Goal: Task Accomplishment & Management: Use online tool/utility

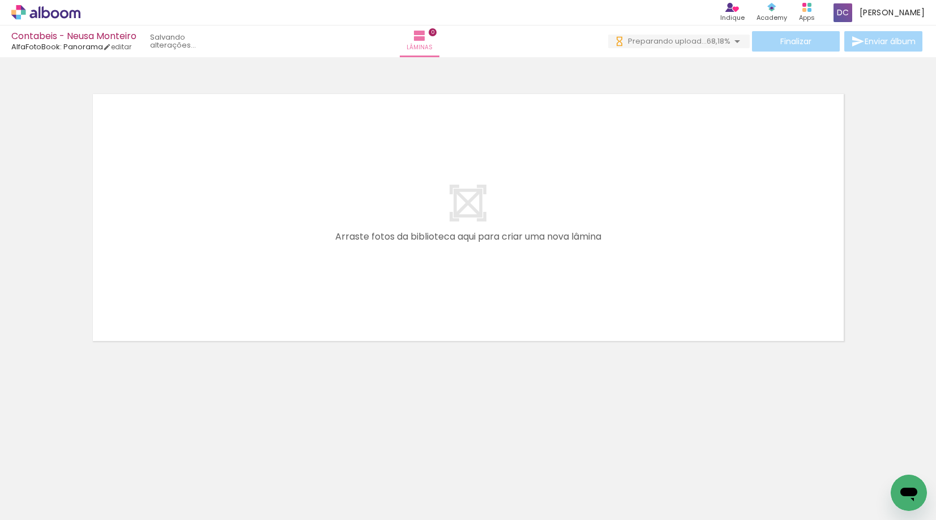
drag, startPoint x: 117, startPoint y: 488, endPoint x: 178, endPoint y: 481, distance: 61.0
click at [213, 293] on quentale-workspace at bounding box center [468, 260] width 936 height 520
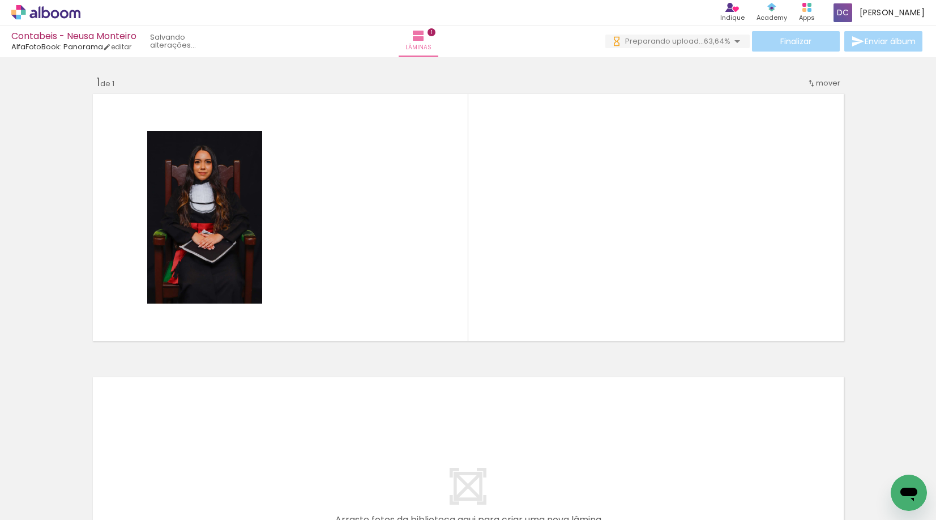
drag, startPoint x: 178, startPoint y: 481, endPoint x: 291, endPoint y: 467, distance: 113.7
click at [352, 197] on quentale-workspace at bounding box center [468, 260] width 936 height 520
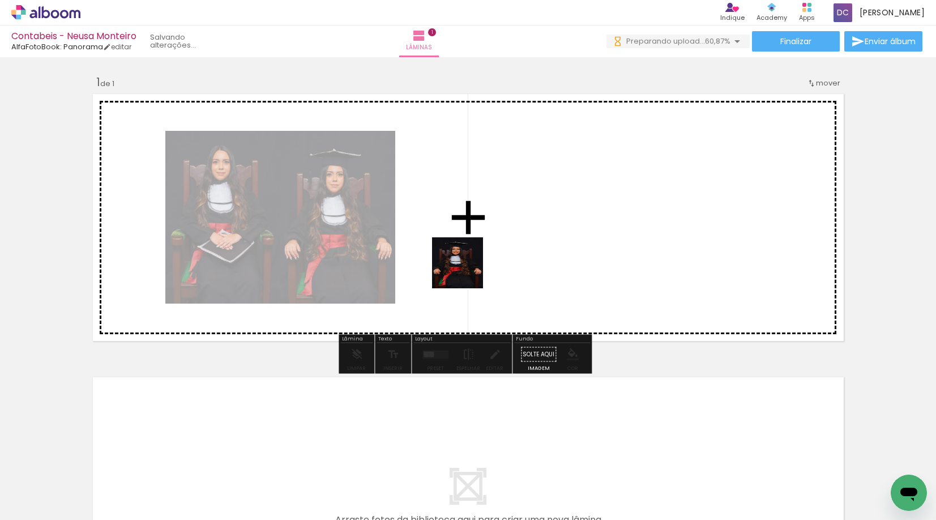
drag, startPoint x: 252, startPoint y: 496, endPoint x: 276, endPoint y: 519, distance: 33.6
click at [484, 261] on quentale-workspace at bounding box center [468, 260] width 936 height 520
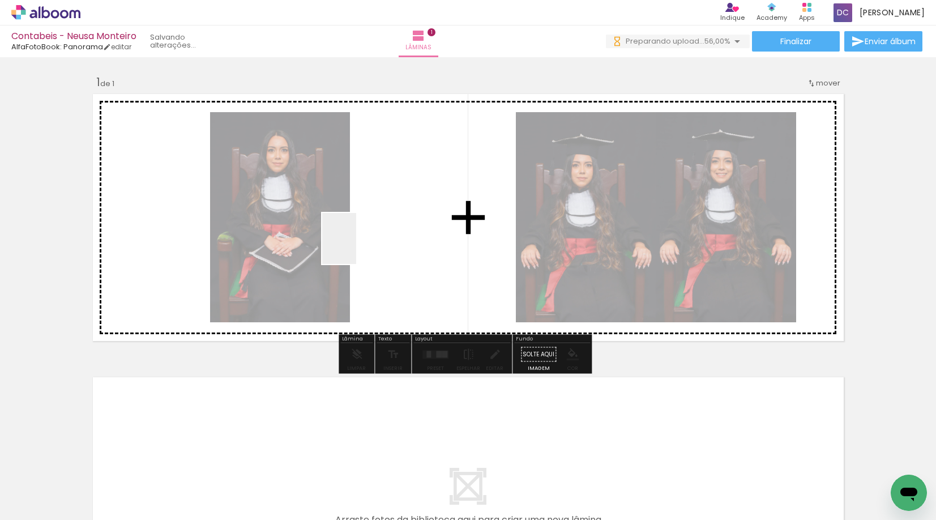
drag, startPoint x: 341, startPoint y: 315, endPoint x: 377, endPoint y: 199, distance: 122.2
click at [377, 199] on quentale-workspace at bounding box center [468, 260] width 936 height 520
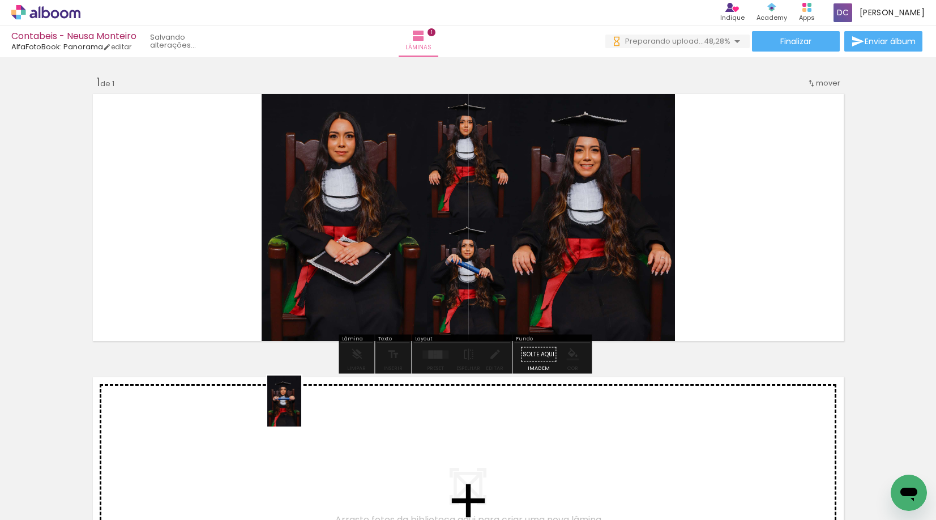
drag, startPoint x: 365, startPoint y: 495, endPoint x: 301, endPoint y: 409, distance: 106.8
click at [301, 409] on quentale-workspace at bounding box center [468, 260] width 936 height 520
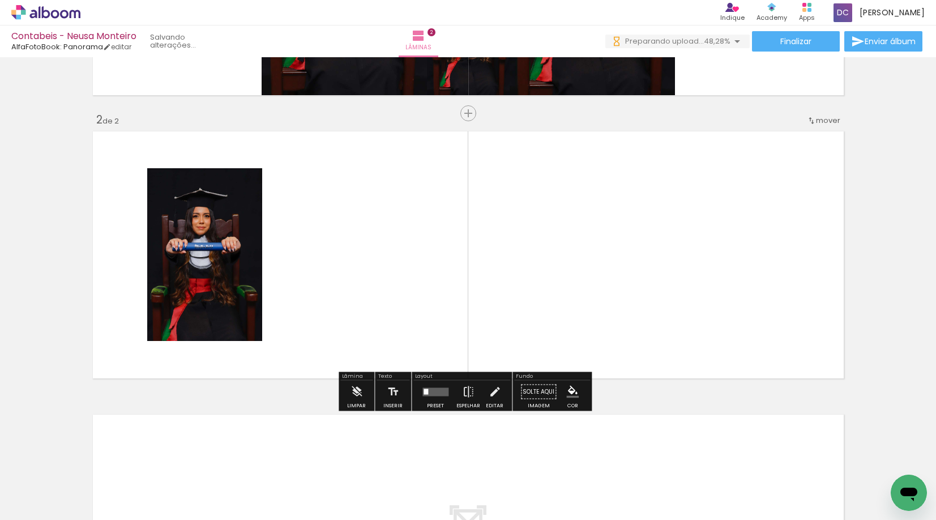
scroll to position [247, 0]
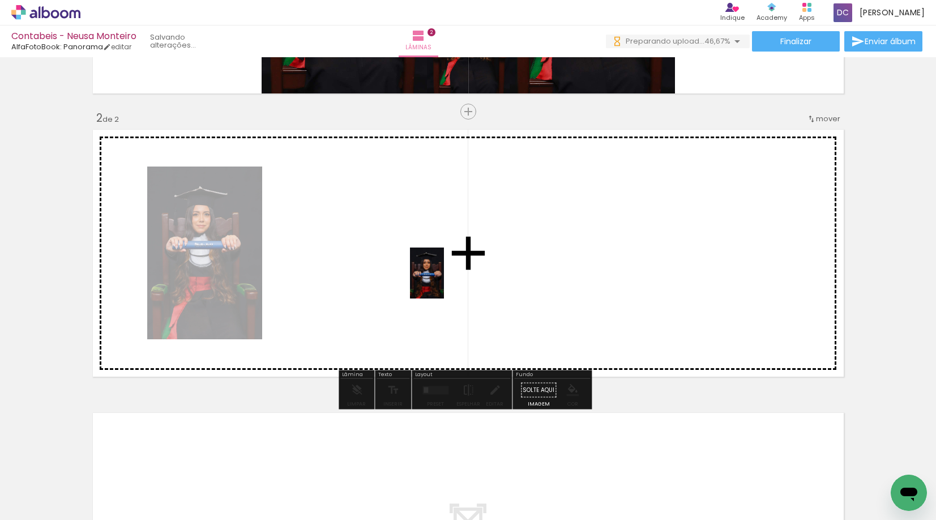
drag, startPoint x: 440, startPoint y: 478, endPoint x: 444, endPoint y: 281, distance: 196.6
click at [444, 281] on quentale-workspace at bounding box center [468, 260] width 936 height 520
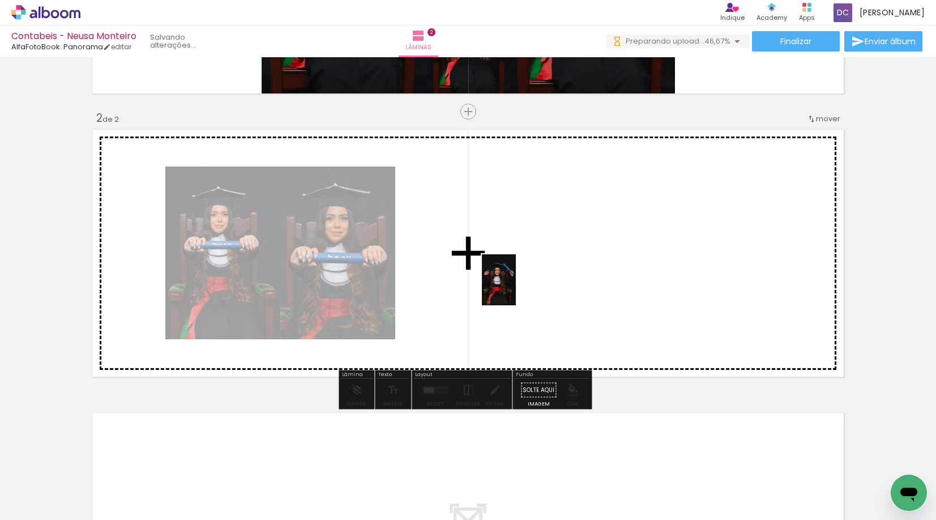
drag, startPoint x: 502, startPoint y: 488, endPoint x: 516, endPoint y: 288, distance: 199.8
click at [516, 288] on quentale-workspace at bounding box center [468, 260] width 936 height 520
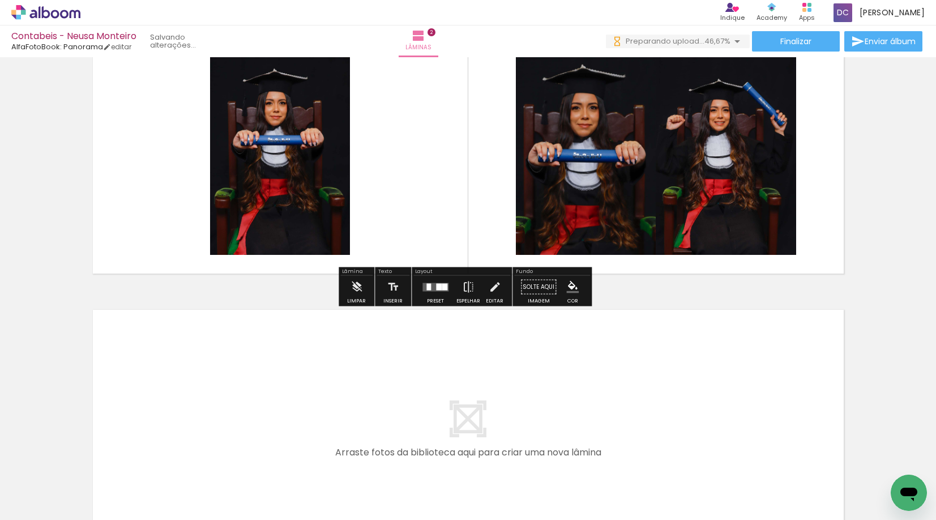
scroll to position [502, 0]
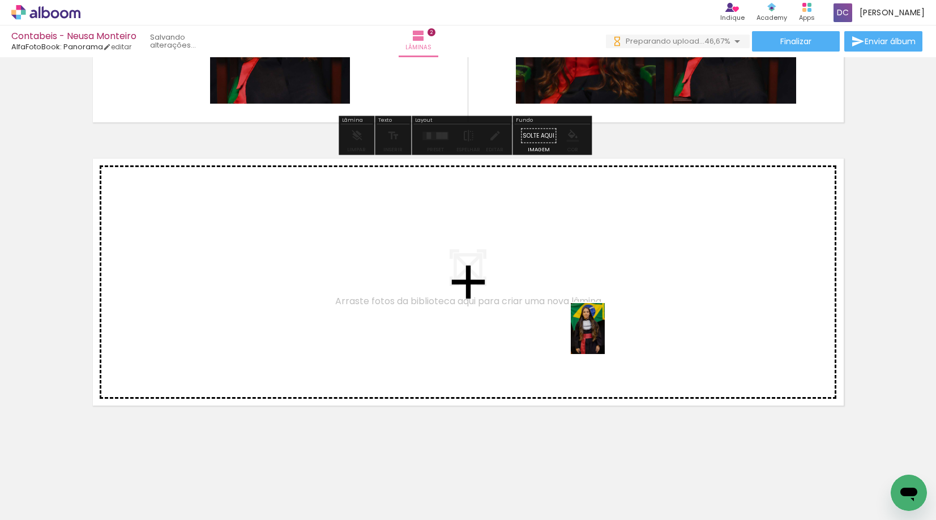
drag, startPoint x: 697, startPoint y: 497, endPoint x: 605, endPoint y: 337, distance: 185.0
click at [605, 337] on quentale-workspace at bounding box center [468, 260] width 936 height 520
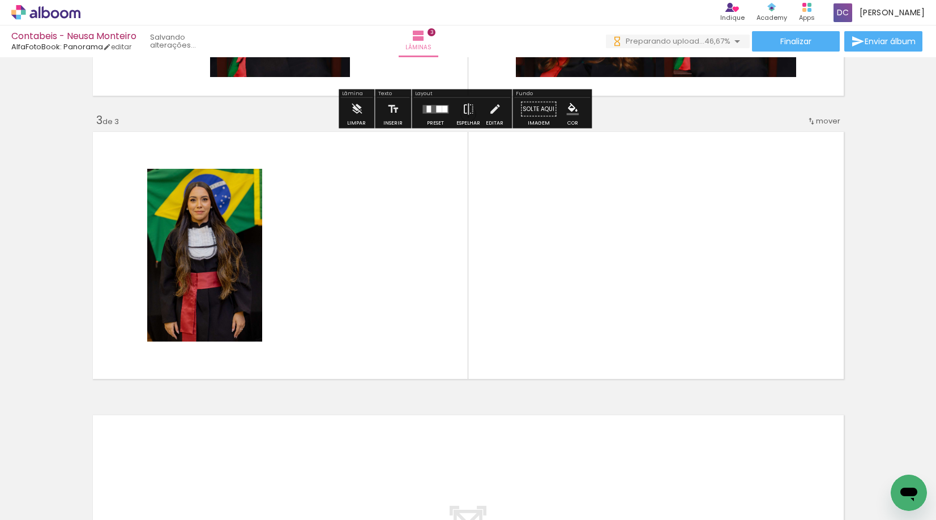
scroll to position [531, 0]
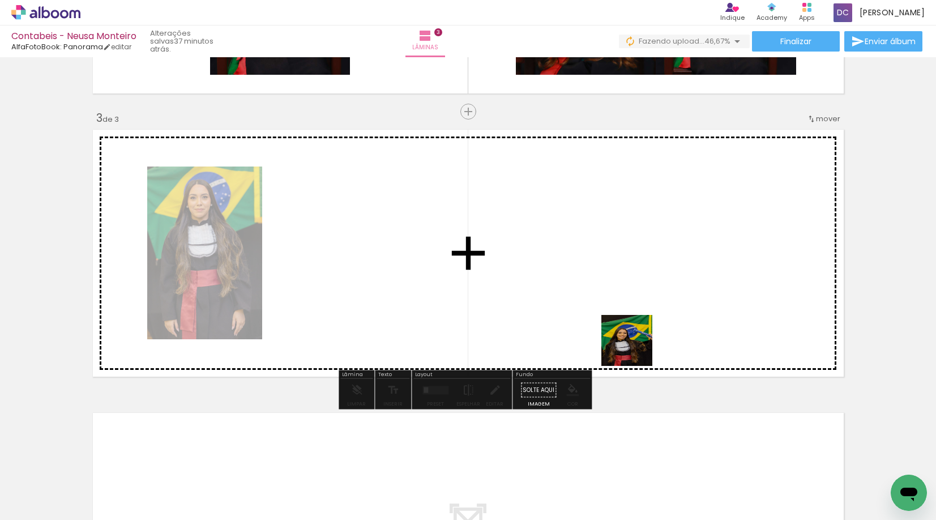
drag, startPoint x: 740, startPoint y: 486, endPoint x: 614, endPoint y: 316, distance: 211.4
click at [614, 316] on quentale-workspace at bounding box center [468, 260] width 936 height 520
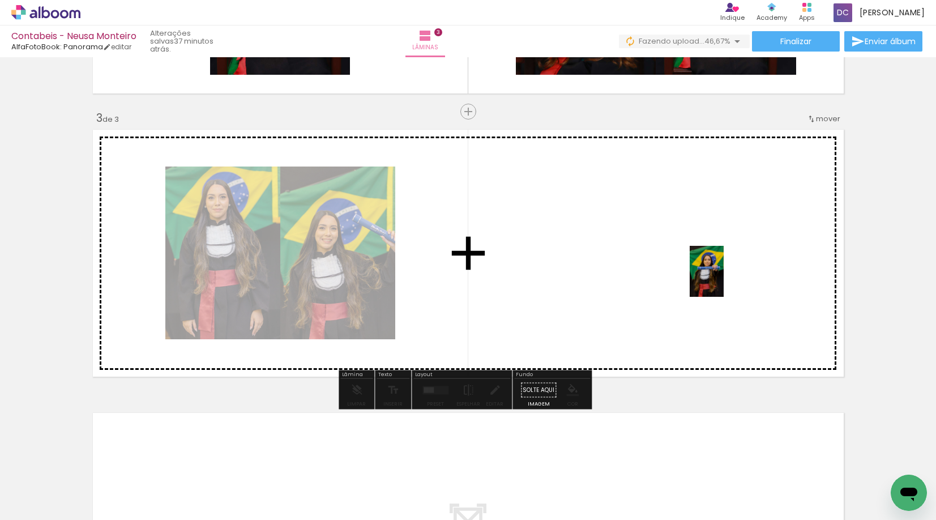
drag, startPoint x: 821, startPoint y: 478, endPoint x: 724, endPoint y: 279, distance: 221.6
click at [724, 279] on quentale-workspace at bounding box center [468, 260] width 936 height 520
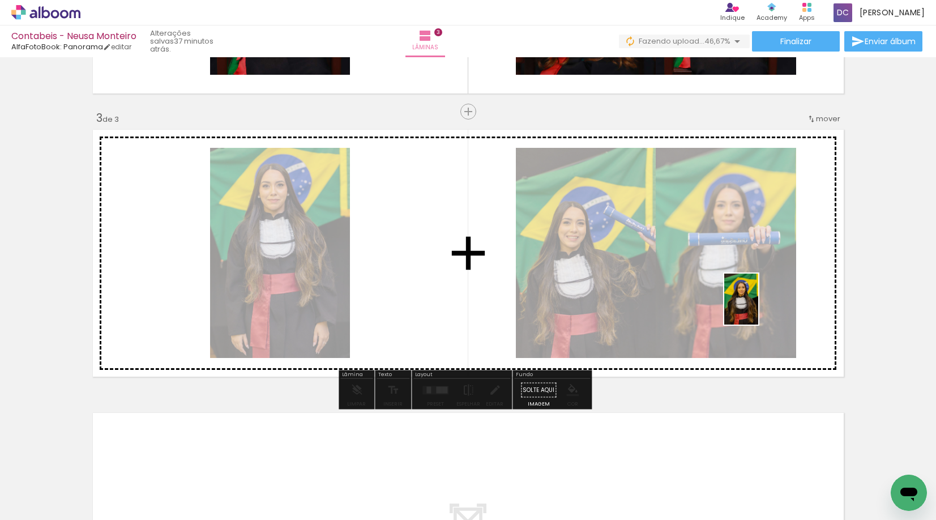
drag, startPoint x: 871, startPoint y: 497, endPoint x: 758, endPoint y: 308, distance: 221.0
click at [758, 308] on quentale-workspace at bounding box center [468, 260] width 936 height 520
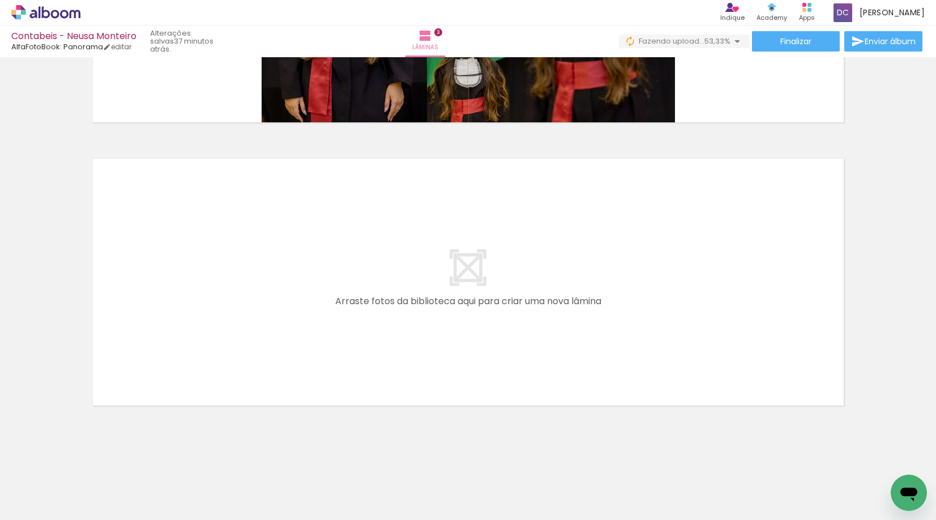
scroll to position [0, 699]
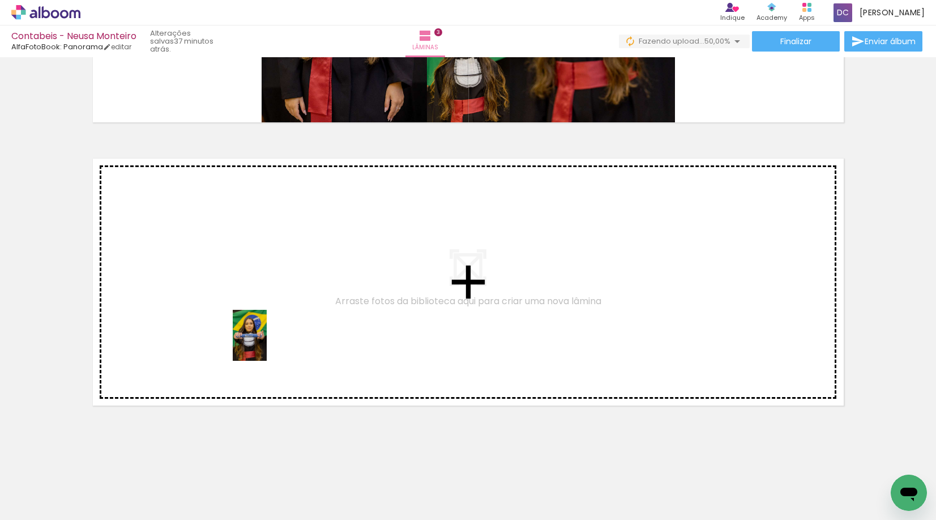
drag, startPoint x: 247, startPoint y: 497, endPoint x: 267, endPoint y: 344, distance: 154.8
click at [267, 344] on quentale-workspace at bounding box center [468, 260] width 936 height 520
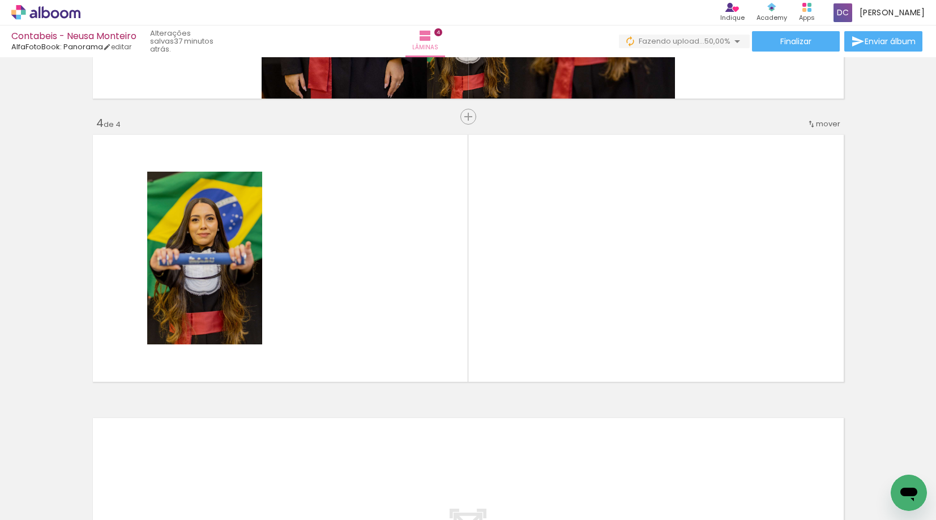
scroll to position [814, 0]
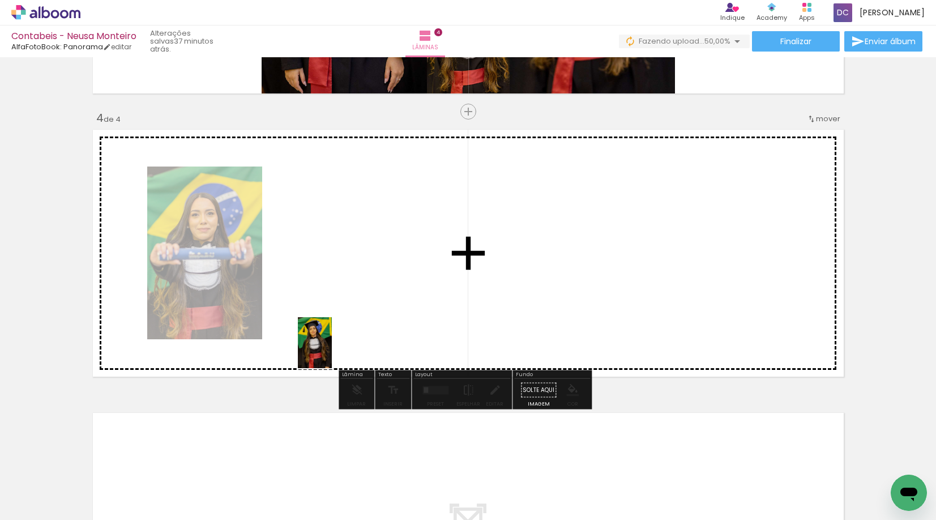
drag, startPoint x: 301, startPoint y: 487, endPoint x: 332, endPoint y: 351, distance: 138.8
click at [332, 351] on quentale-workspace at bounding box center [468, 260] width 936 height 520
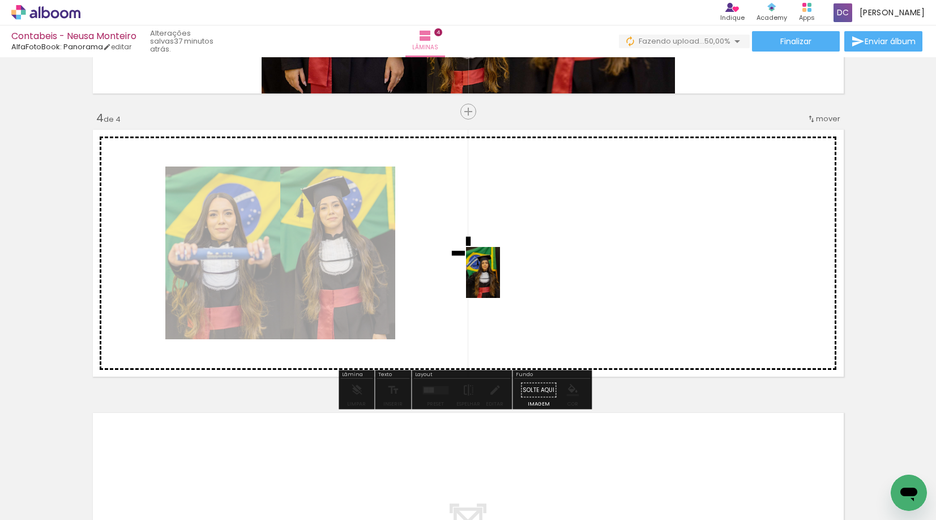
drag, startPoint x: 381, startPoint y: 493, endPoint x: 502, endPoint y: 279, distance: 245.2
click at [502, 279] on quentale-workspace at bounding box center [468, 260] width 936 height 520
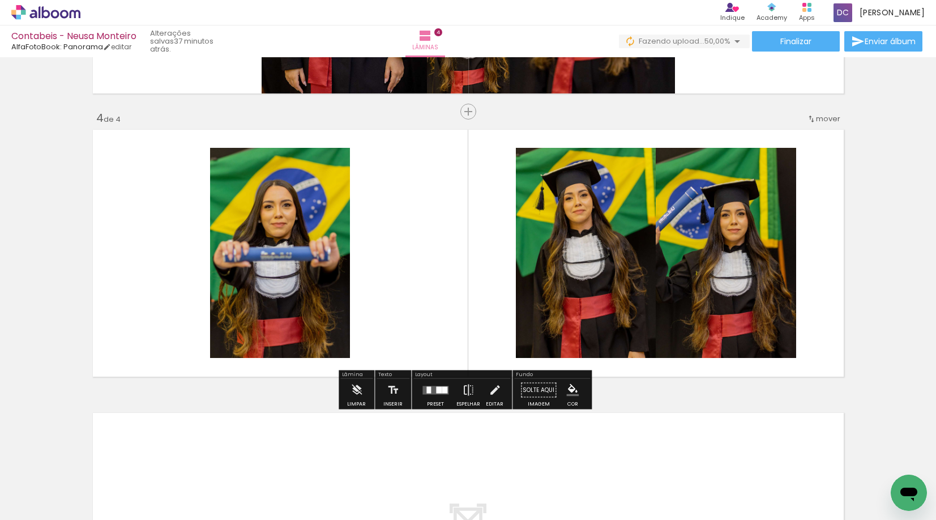
scroll to position [1068, 0]
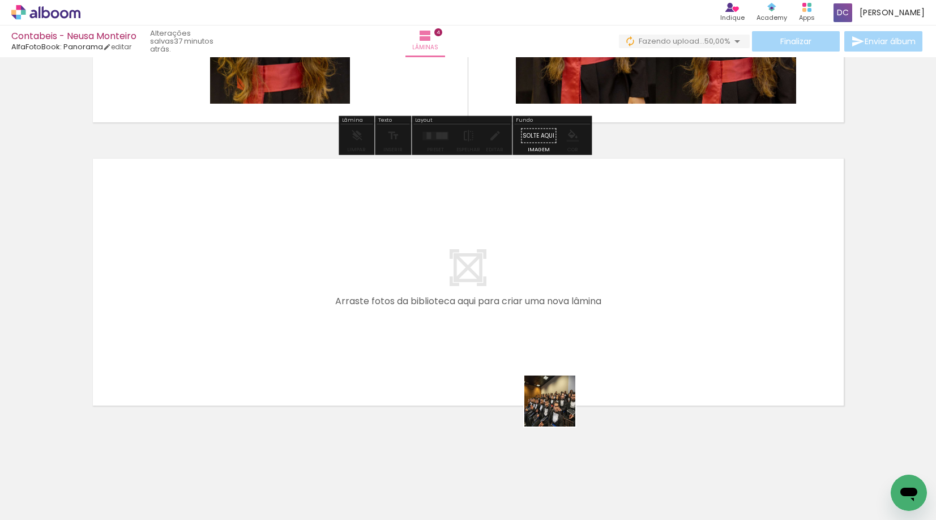
drag, startPoint x: 621, startPoint y: 489, endPoint x: 441, endPoint y: 463, distance: 182.1
click at [441, 298] on quentale-workspace at bounding box center [468, 260] width 936 height 520
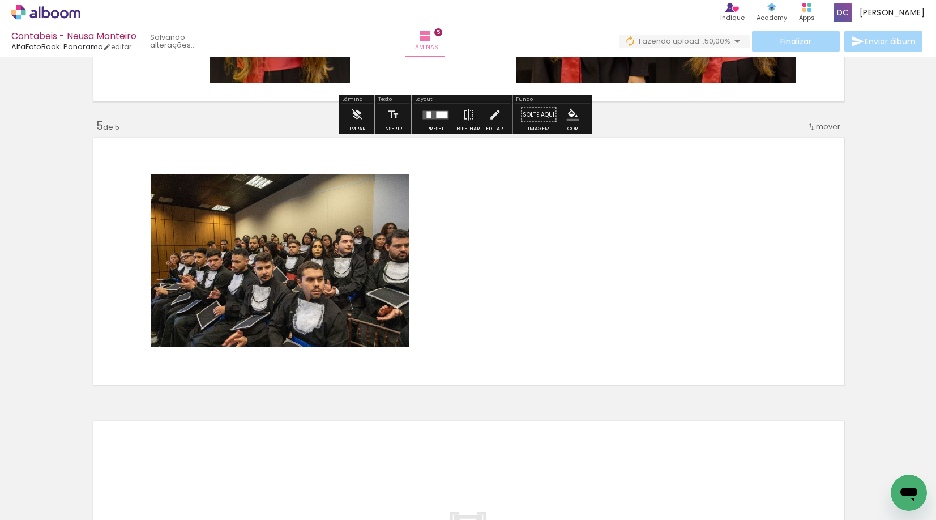
scroll to position [1097, 0]
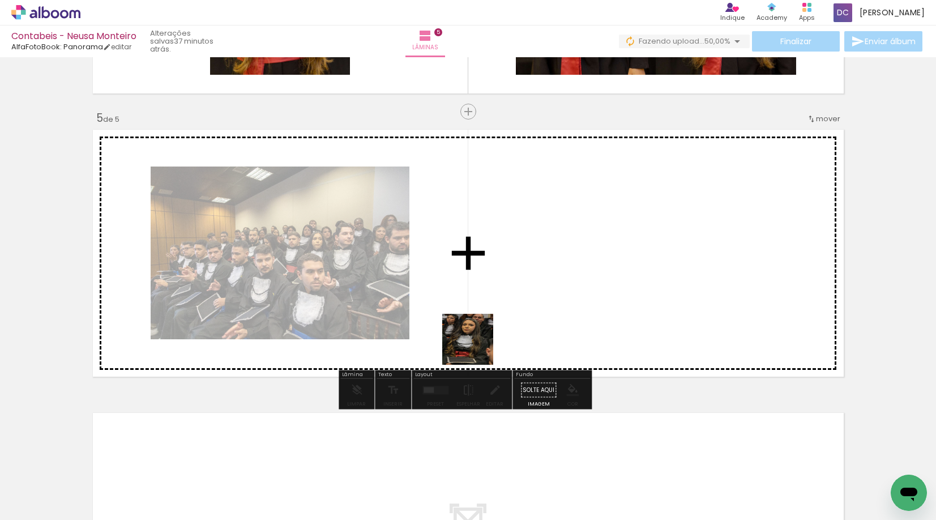
drag, startPoint x: 438, startPoint y: 473, endPoint x: 507, endPoint y: 274, distance: 210.8
click at [507, 274] on quentale-workspace at bounding box center [468, 260] width 936 height 520
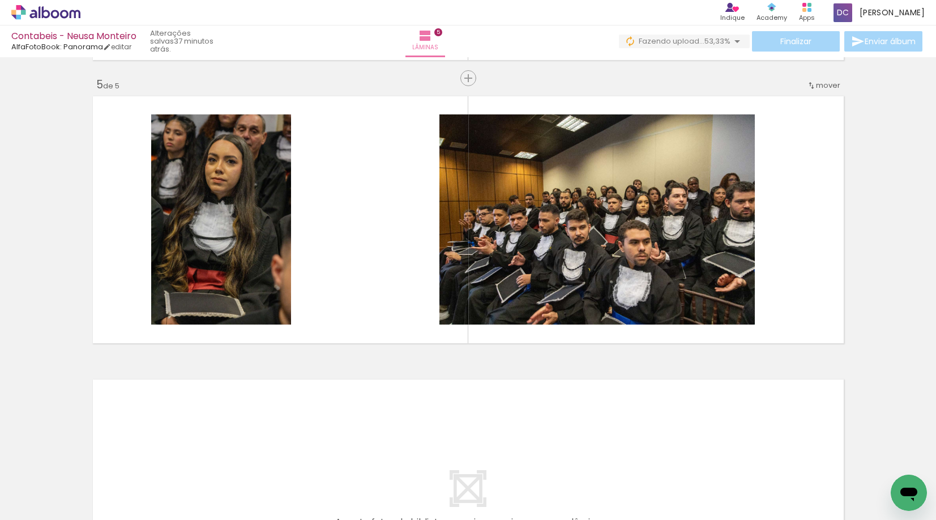
scroll to position [1125, 0]
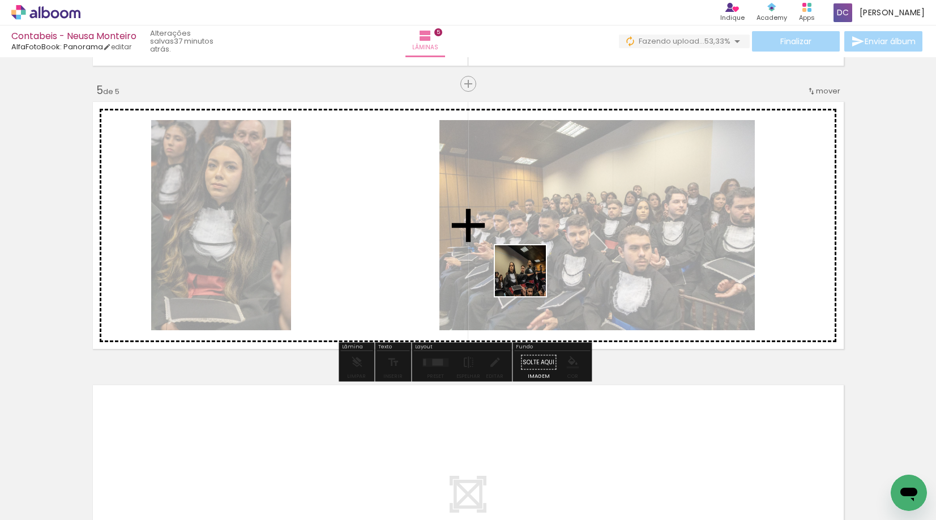
drag, startPoint x: 752, startPoint y: 485, endPoint x: 510, endPoint y: 319, distance: 293.1
click at [473, 260] on quentale-workspace at bounding box center [468, 260] width 936 height 520
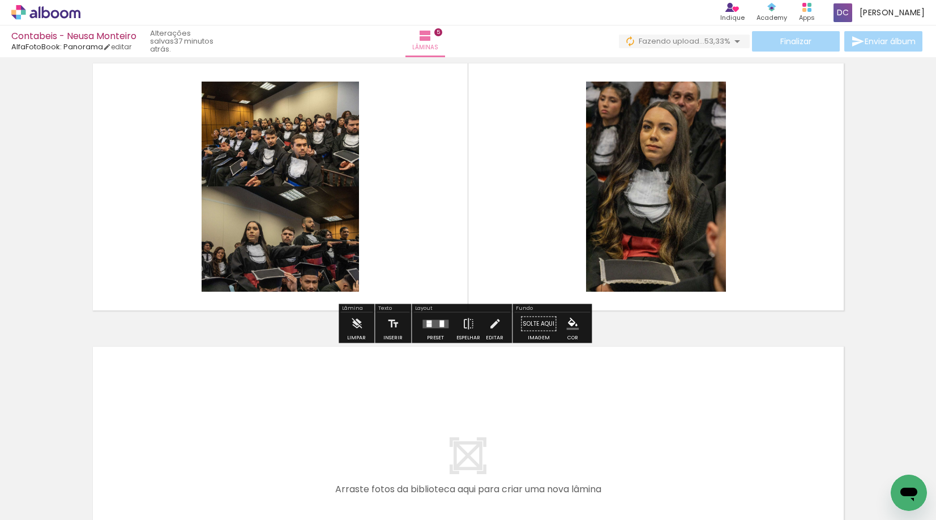
scroll to position [1181, 0]
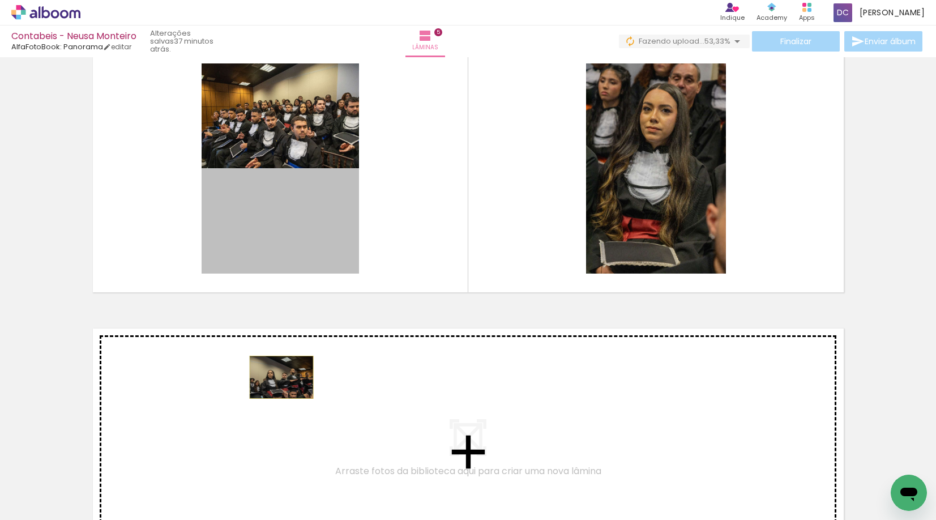
drag, startPoint x: 306, startPoint y: 254, endPoint x: 277, endPoint y: 377, distance: 126.2
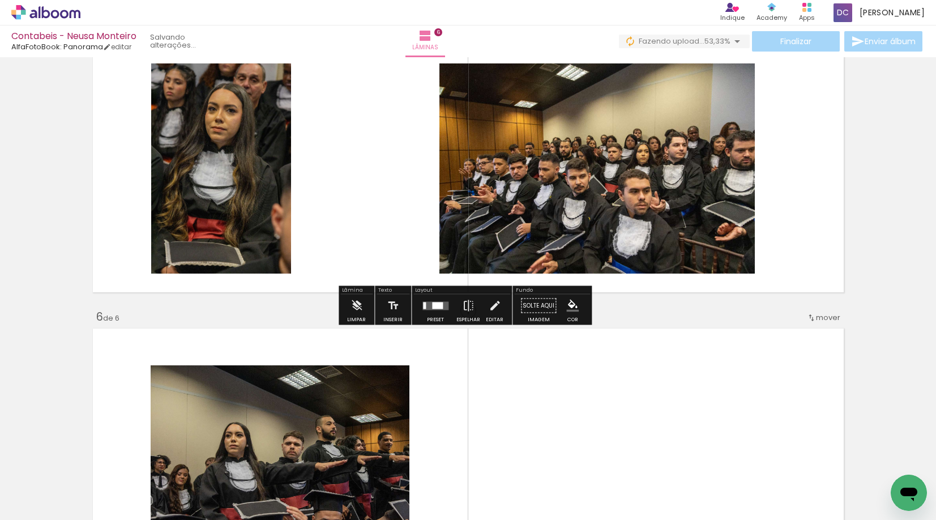
scroll to position [1380, 0]
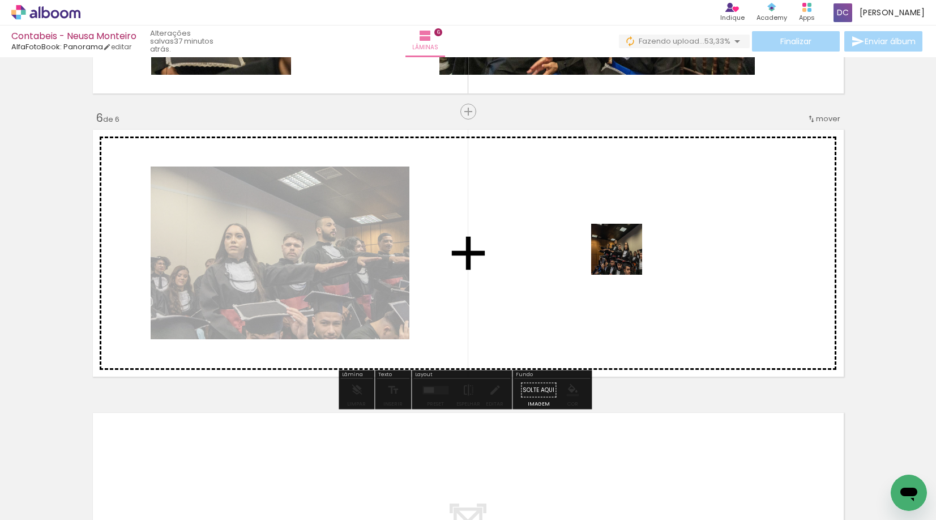
drag, startPoint x: 689, startPoint y: 487, endPoint x: 625, endPoint y: 257, distance: 238.5
click at [625, 257] on quentale-workspace at bounding box center [468, 260] width 936 height 520
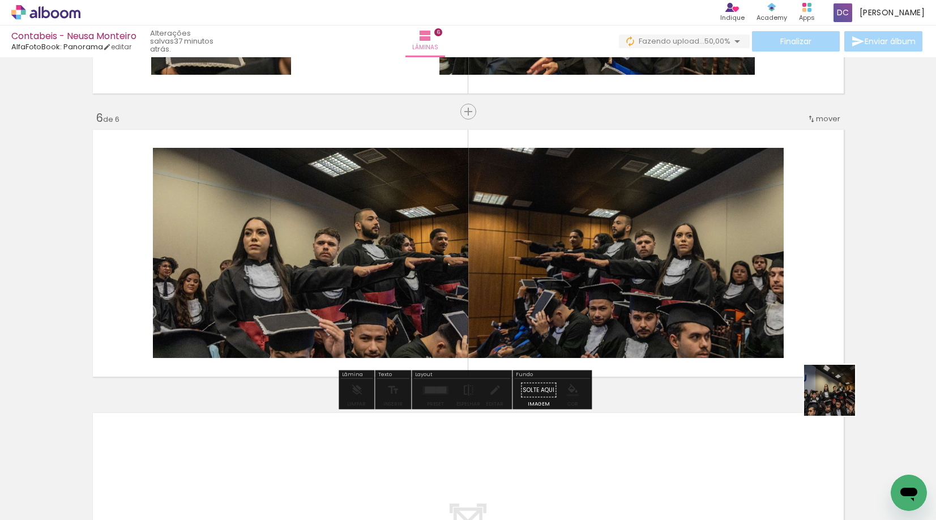
drag, startPoint x: 834, startPoint y: 493, endPoint x: 838, endPoint y: 347, distance: 146.2
click at [838, 347] on quentale-workspace at bounding box center [468, 260] width 936 height 520
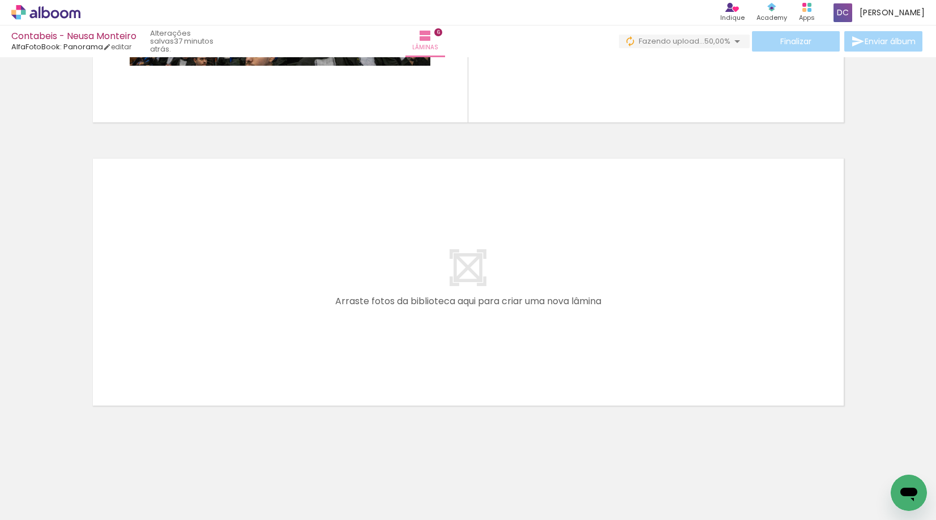
scroll to position [0, 908]
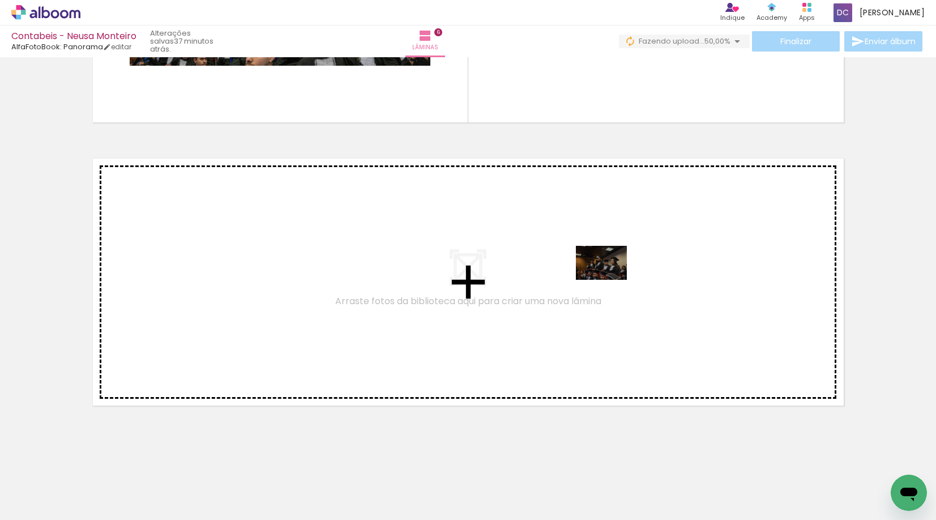
drag, startPoint x: 665, startPoint y: 483, endPoint x: 610, endPoint y: 280, distance: 210.2
click at [610, 280] on quentale-workspace at bounding box center [468, 260] width 936 height 520
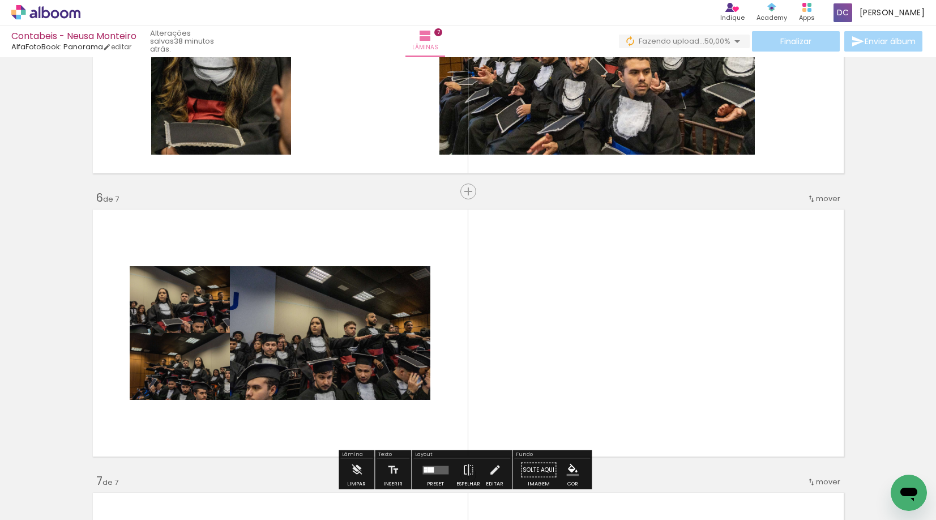
scroll to position [1324, 0]
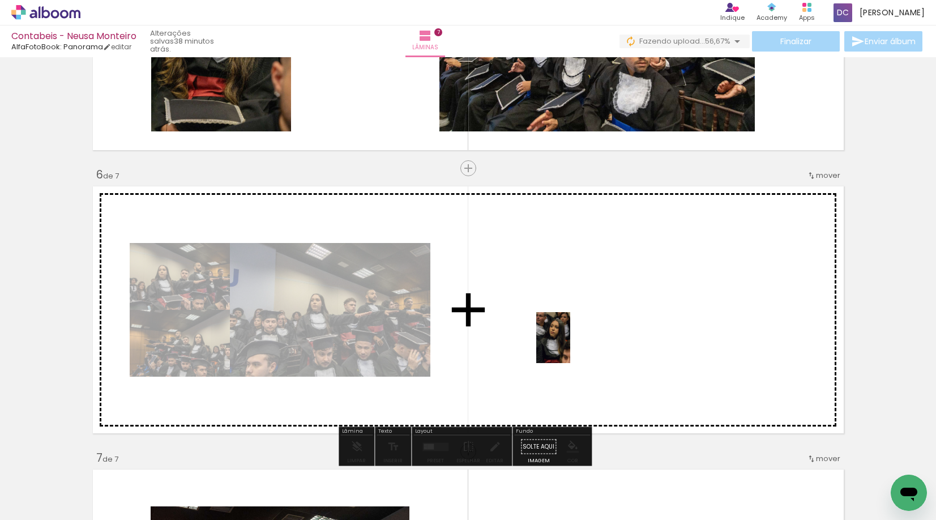
drag, startPoint x: 288, startPoint y: 498, endPoint x: 570, endPoint y: 346, distance: 320.3
click at [570, 346] on quentale-workspace at bounding box center [468, 260] width 936 height 520
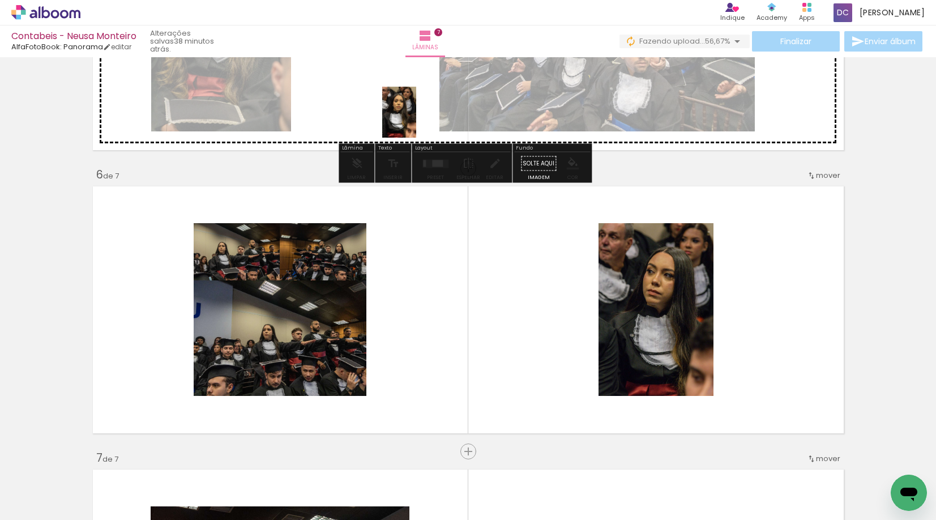
drag, startPoint x: 356, startPoint y: 477, endPoint x: 416, endPoint y: 121, distance: 361.9
click at [416, 121] on quentale-workspace at bounding box center [468, 260] width 936 height 520
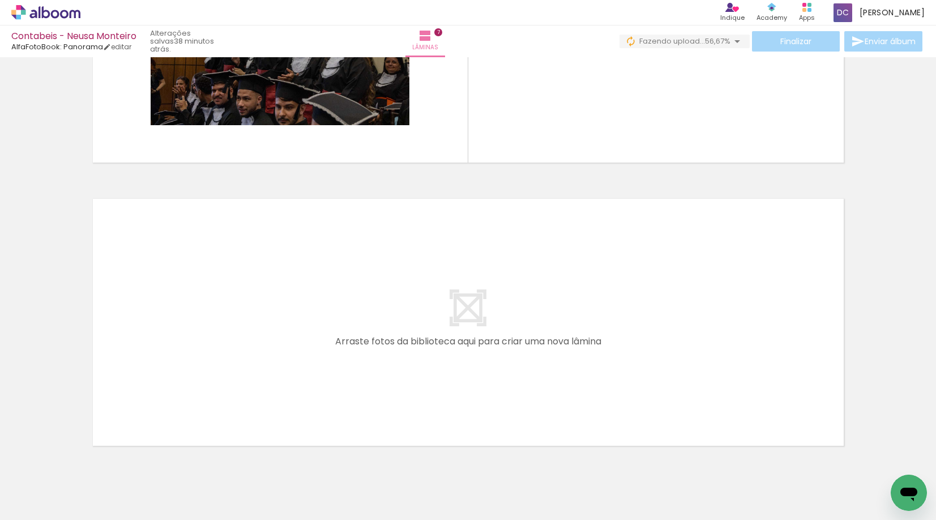
scroll to position [1918, 0]
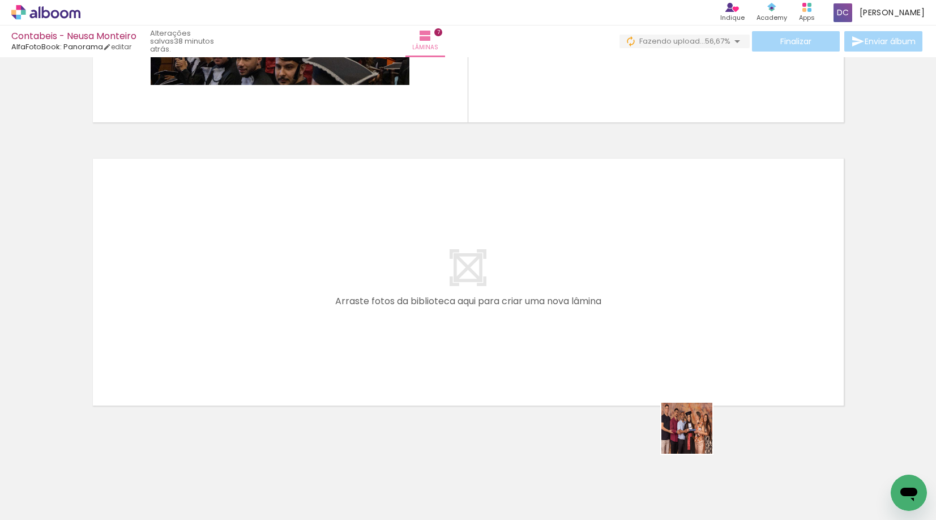
drag, startPoint x: 746, startPoint y: 490, endPoint x: 695, endPoint y: 437, distance: 73.3
click at [695, 437] on quentale-workspace at bounding box center [468, 260] width 936 height 520
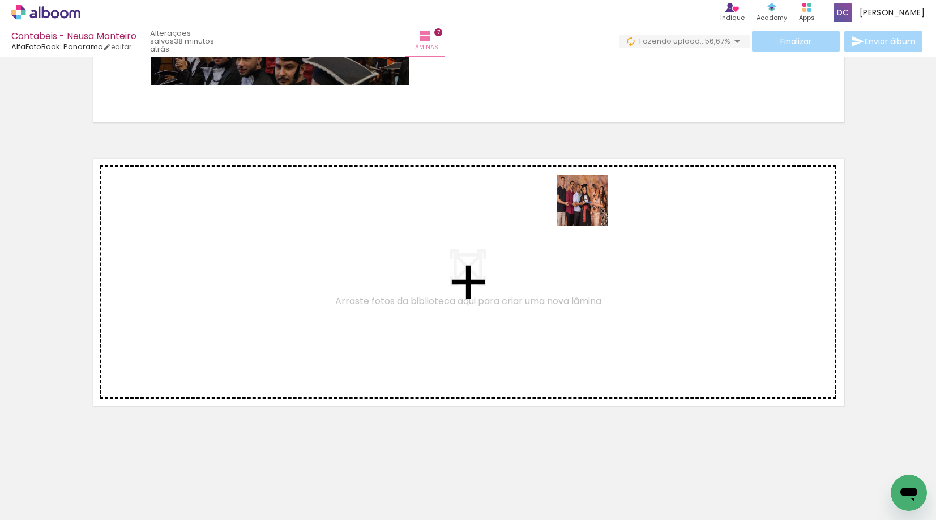
drag, startPoint x: 731, startPoint y: 494, endPoint x: 584, endPoint y: 208, distance: 321.2
click at [584, 208] on quentale-workspace at bounding box center [468, 260] width 936 height 520
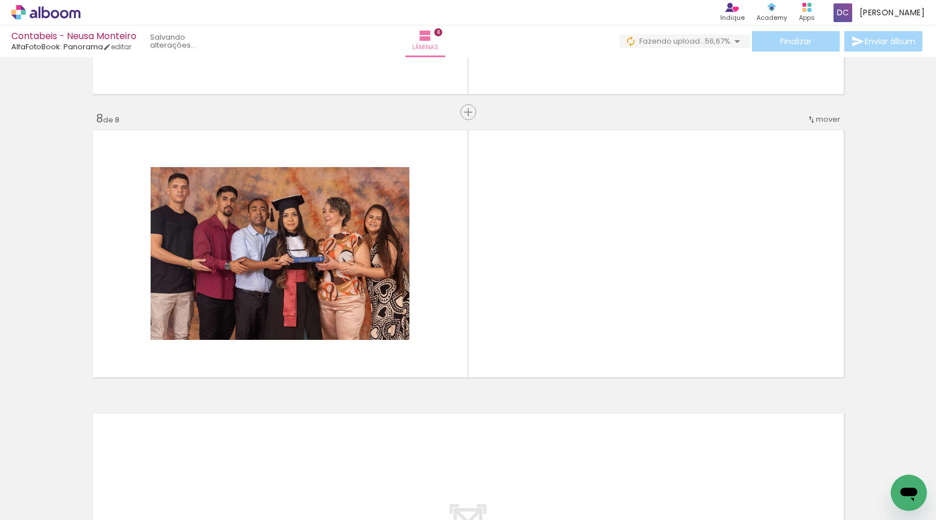
scroll to position [1947, 0]
click at [805, 506] on quentale-thumb at bounding box center [790, 481] width 63 height 65
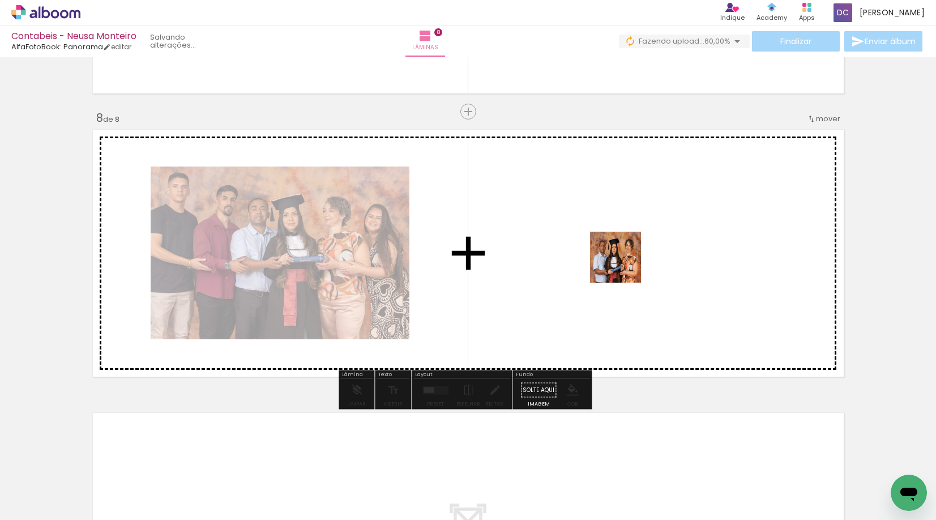
drag, startPoint x: 850, startPoint y: 493, endPoint x: 620, endPoint y: 263, distance: 325.2
click at [620, 263] on quentale-workspace at bounding box center [468, 260] width 936 height 520
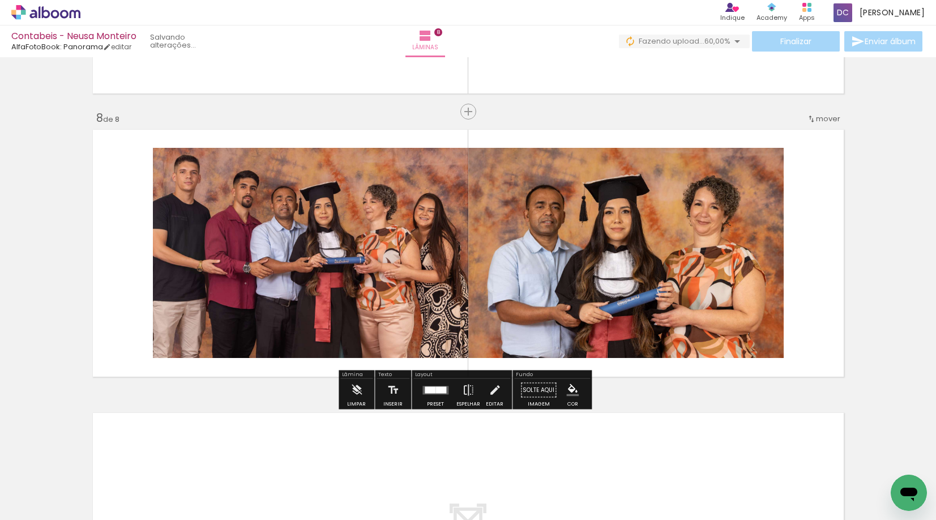
scroll to position [2201, 0]
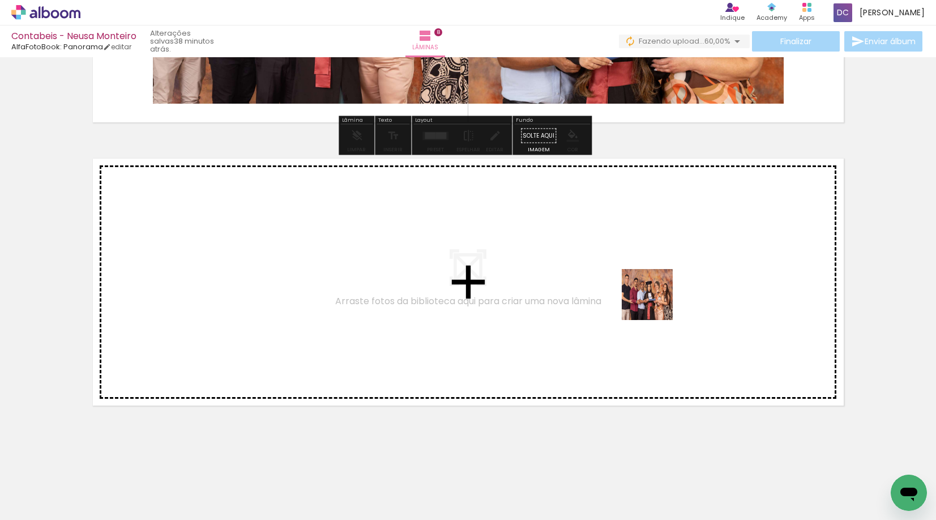
drag, startPoint x: 788, startPoint y: 467, endPoint x: 620, endPoint y: 275, distance: 254.8
click at [620, 275] on quentale-workspace at bounding box center [468, 260] width 936 height 520
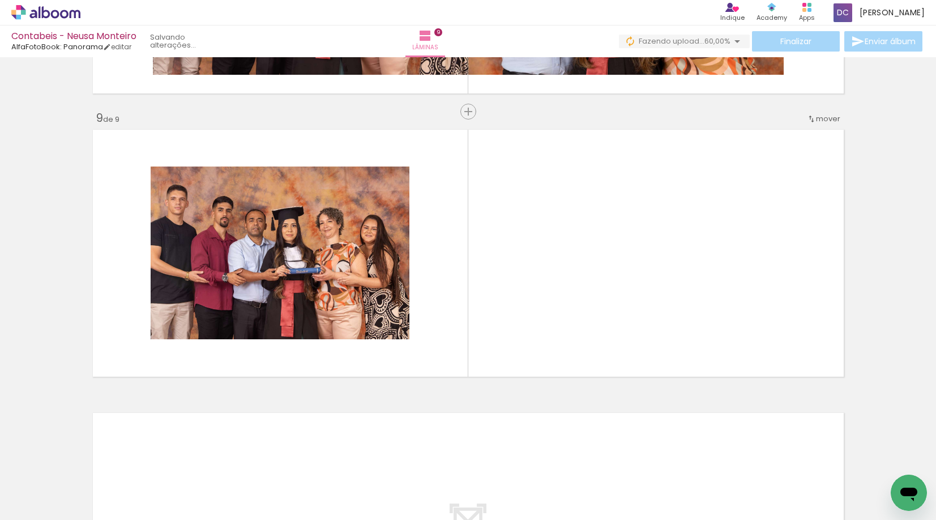
scroll to position [0, 1063]
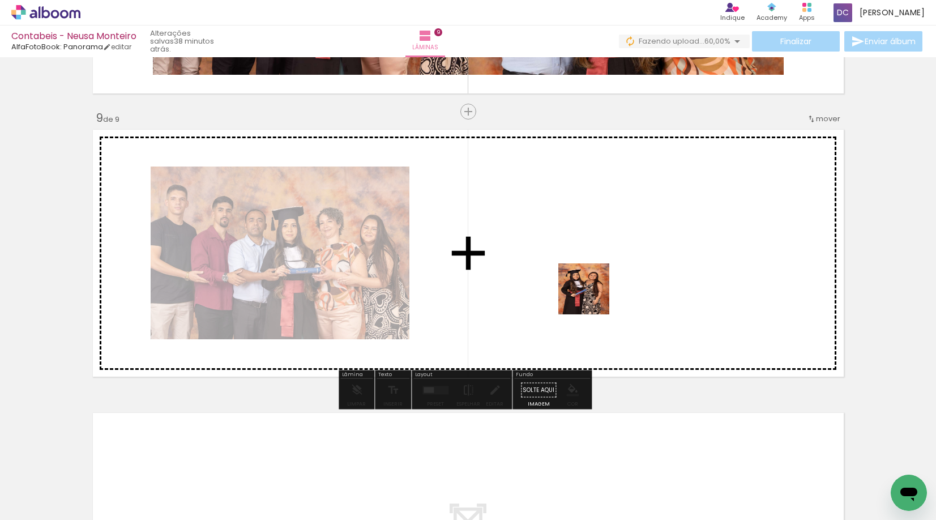
drag, startPoint x: 778, startPoint y: 475, endPoint x: 592, endPoint y: 297, distance: 257.2
click at [592, 297] on quentale-workspace at bounding box center [468, 260] width 936 height 520
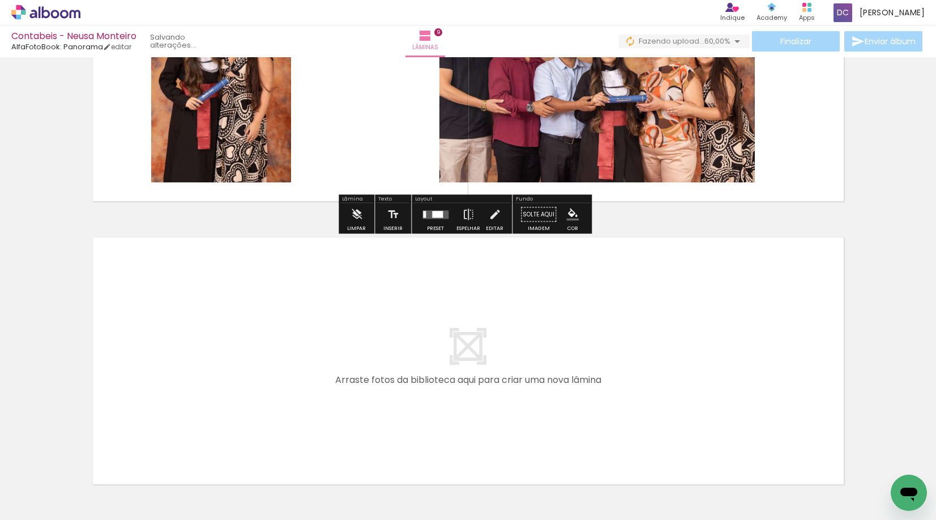
scroll to position [2484, 0]
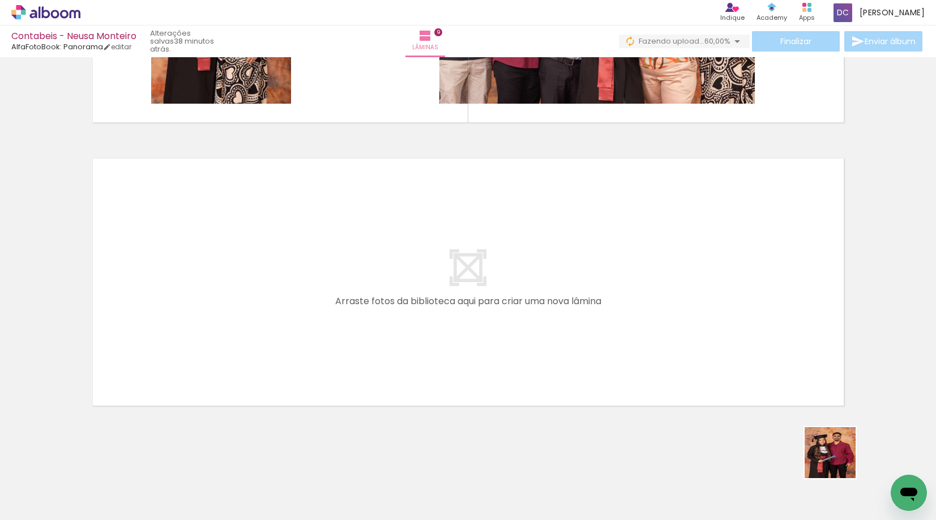
drag, startPoint x: 843, startPoint y: 487, endPoint x: 826, endPoint y: 424, distance: 65.7
click at [748, 318] on quentale-workspace at bounding box center [468, 260] width 936 height 520
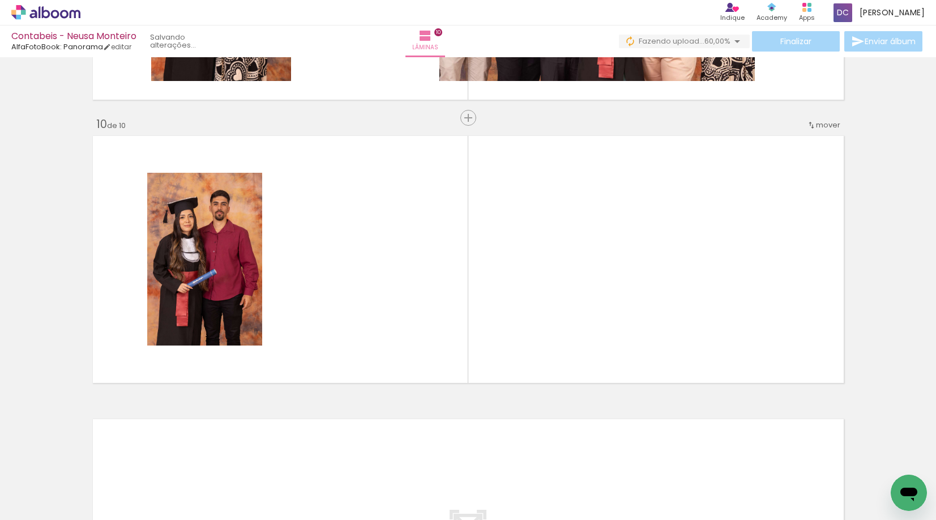
scroll to position [2513, 0]
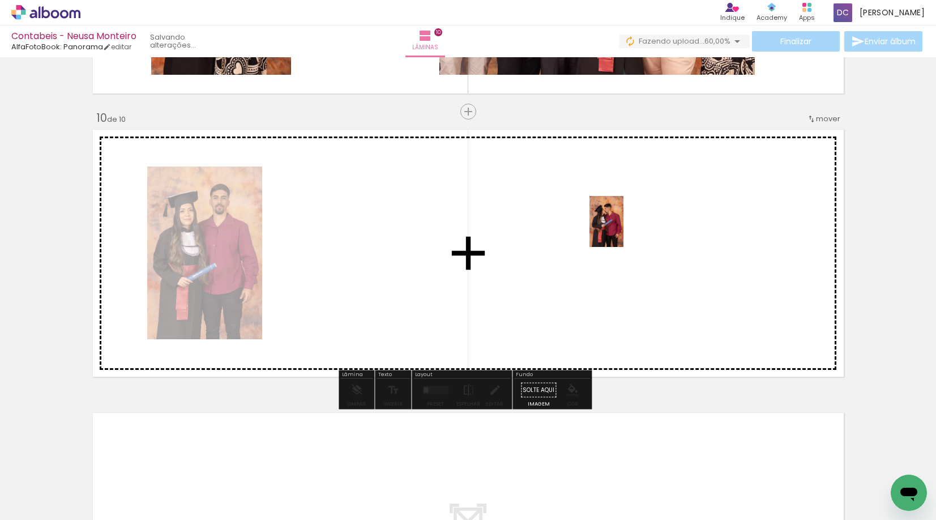
drag, startPoint x: 892, startPoint y: 470, endPoint x: 623, endPoint y: 230, distance: 360.2
click at [623, 230] on quentale-workspace at bounding box center [468, 260] width 936 height 520
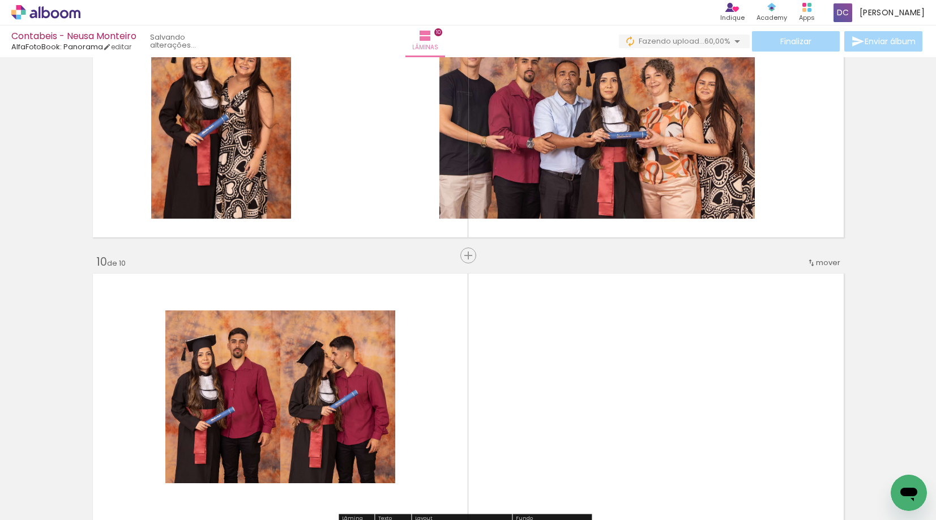
scroll to position [2400, 0]
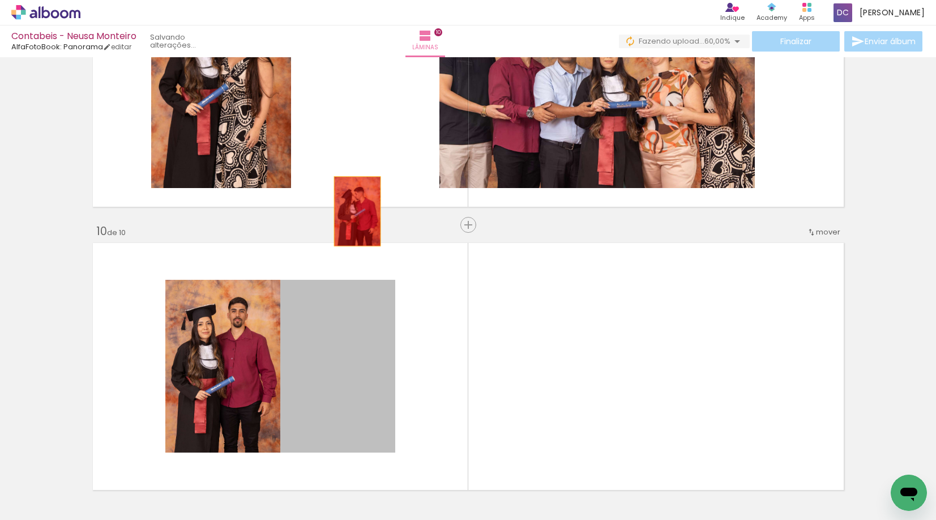
drag, startPoint x: 323, startPoint y: 357, endPoint x: 241, endPoint y: 419, distance: 103.5
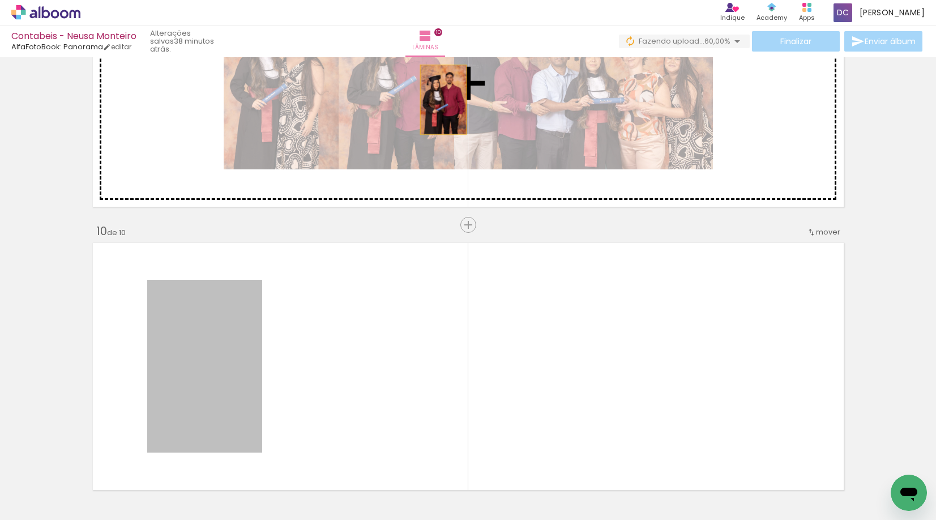
drag, startPoint x: 228, startPoint y: 400, endPoint x: 439, endPoint y: 100, distance: 367.2
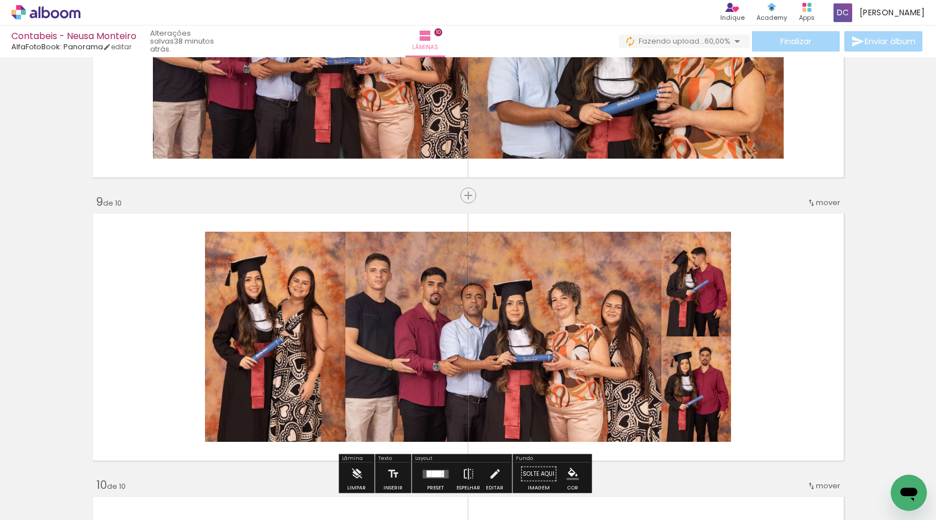
scroll to position [2116, 0]
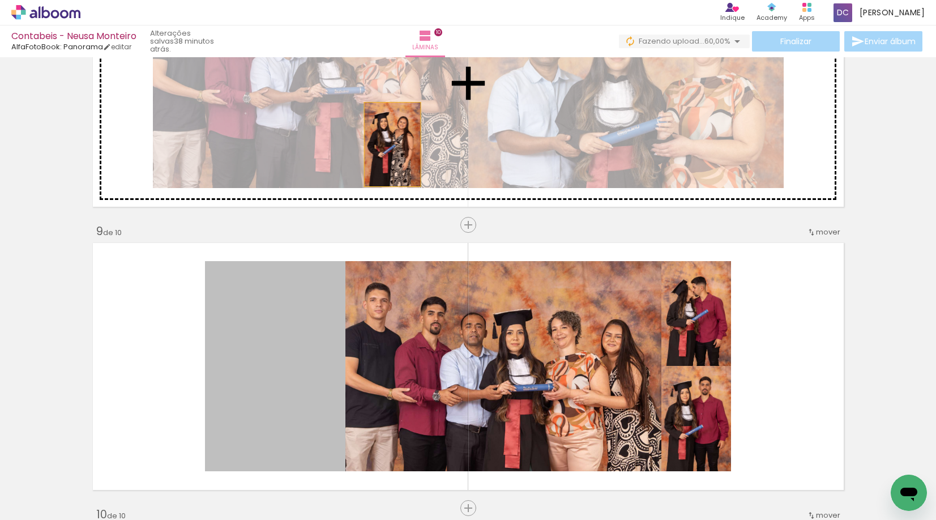
drag, startPoint x: 281, startPoint y: 372, endPoint x: 392, endPoint y: 131, distance: 265.1
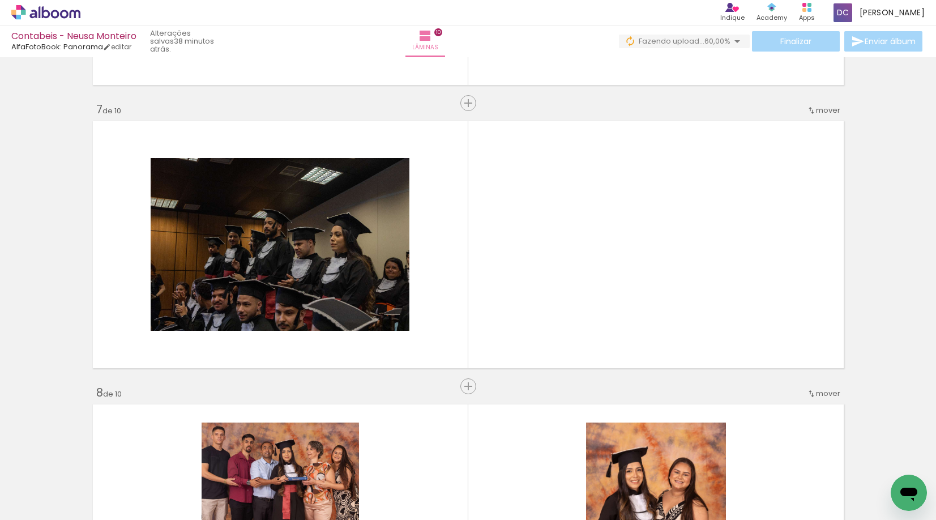
scroll to position [1607, 0]
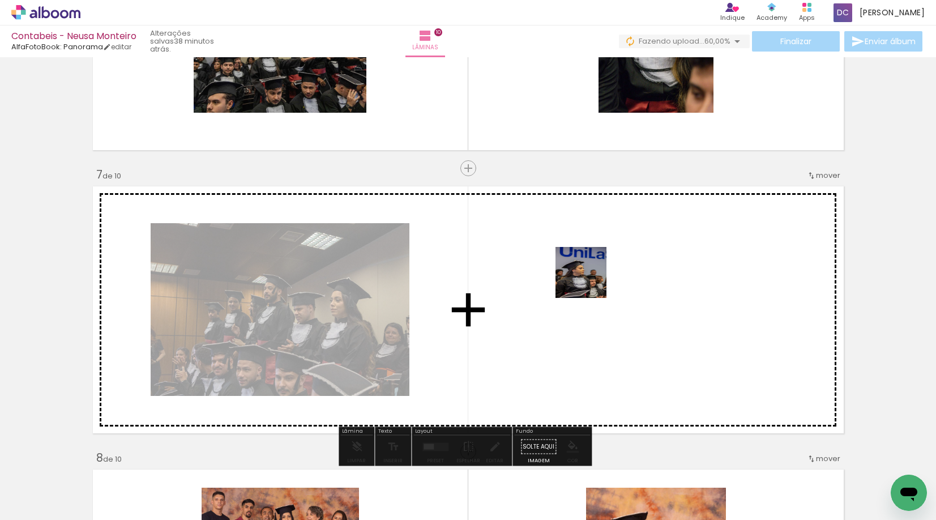
drag, startPoint x: 638, startPoint y: 480, endPoint x: 590, endPoint y: 280, distance: 205.8
click at [590, 280] on quentale-workspace at bounding box center [468, 260] width 936 height 520
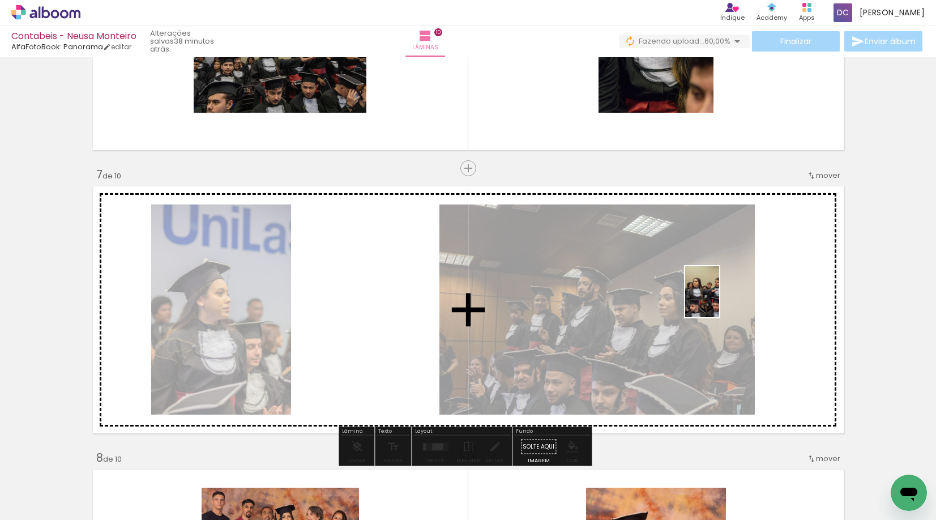
drag, startPoint x: 565, startPoint y: 484, endPoint x: 731, endPoint y: 293, distance: 252.9
click at [731, 293] on quentale-workspace at bounding box center [468, 260] width 936 height 520
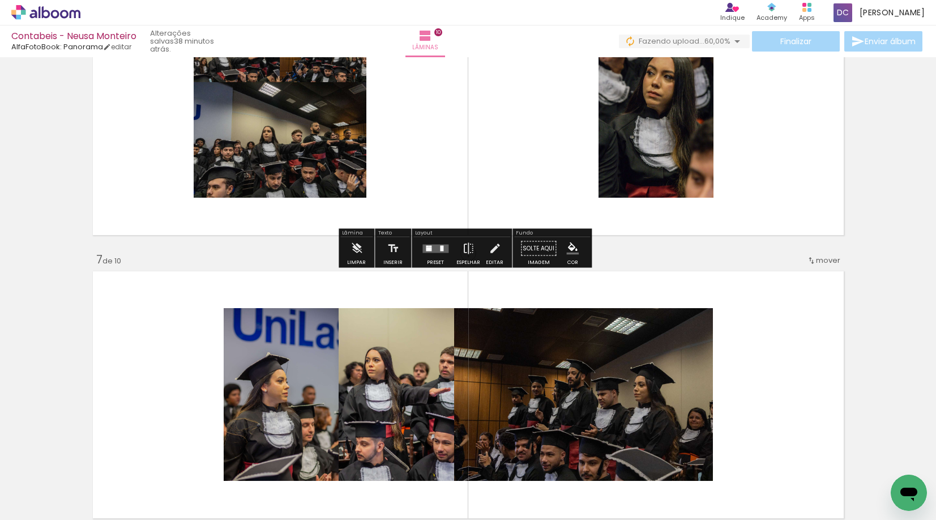
scroll to position [1550, 0]
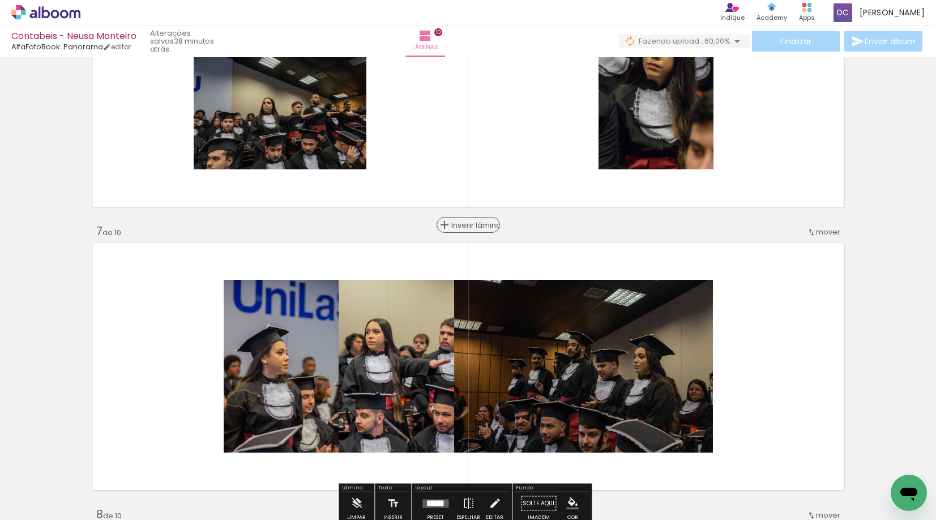
click at [466, 221] on span "Inserir lâmina" at bounding box center [473, 224] width 44 height 7
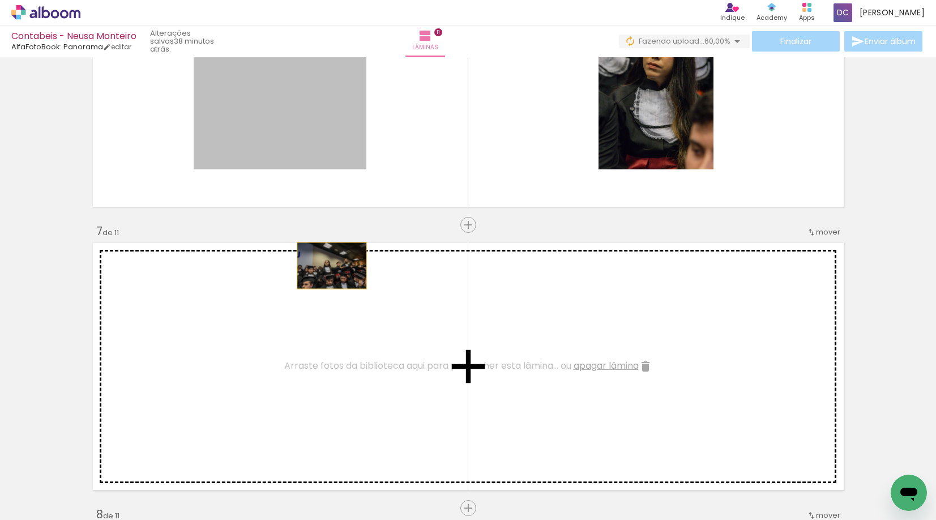
drag, startPoint x: 330, startPoint y: 145, endPoint x: 326, endPoint y: 306, distance: 161.5
click at [326, 306] on div "Inserir lâmina 1 de 11 Inserir lâmina 2 de 11 Inserir lâmina 3 de 11 Inserir lâ…" at bounding box center [468, 210] width 936 height 3399
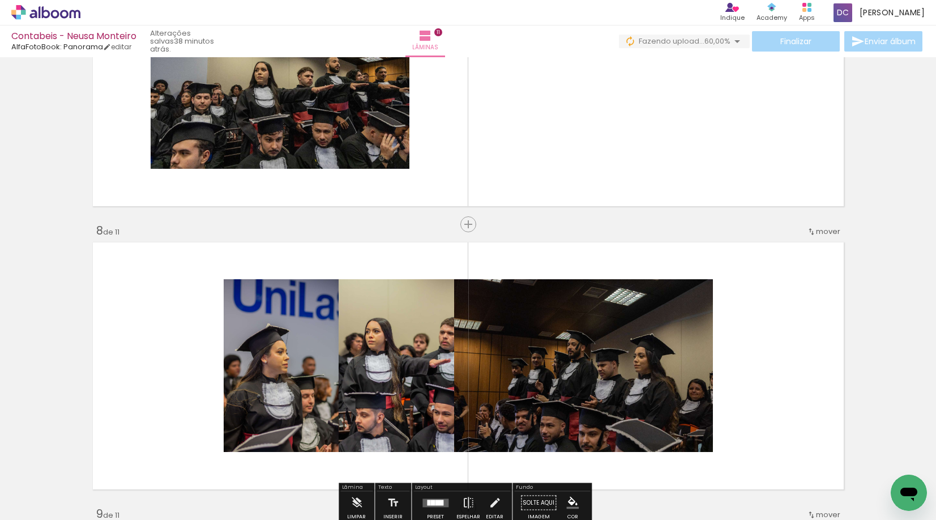
scroll to position [1833, 0]
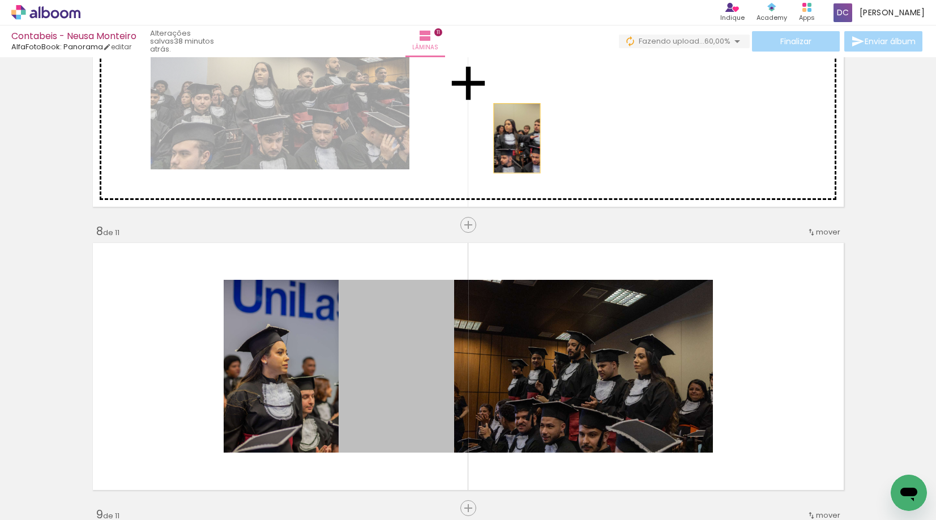
drag, startPoint x: 413, startPoint y: 366, endPoint x: 515, endPoint y: 136, distance: 251.8
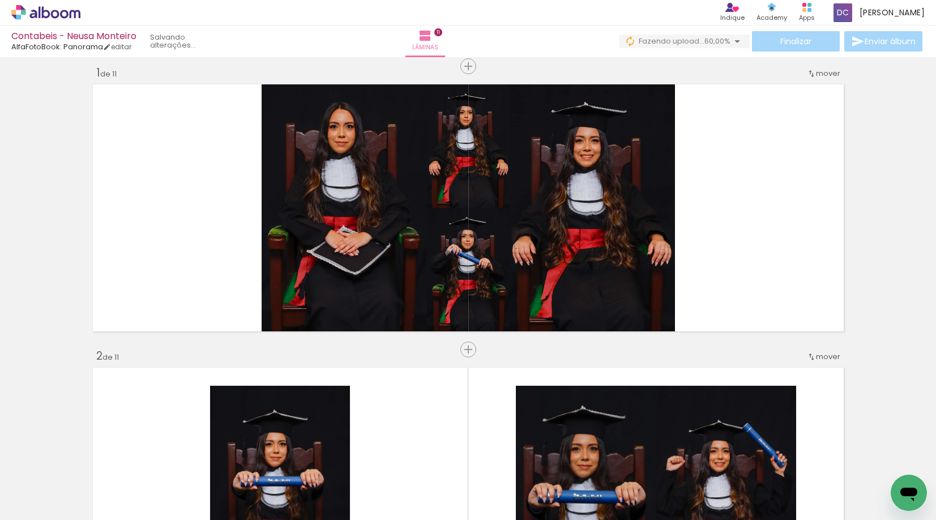
scroll to position [0, 0]
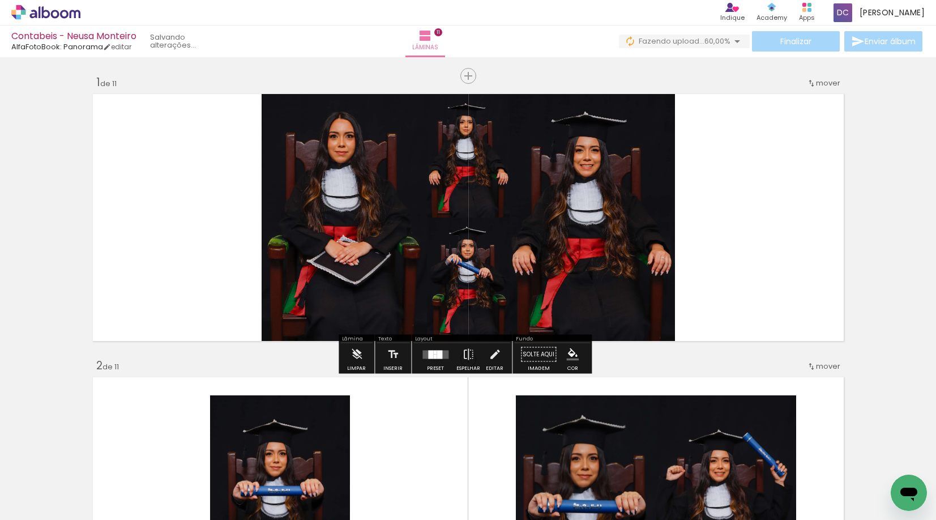
click at [437, 357] on div at bounding box center [440, 354] width 6 height 8
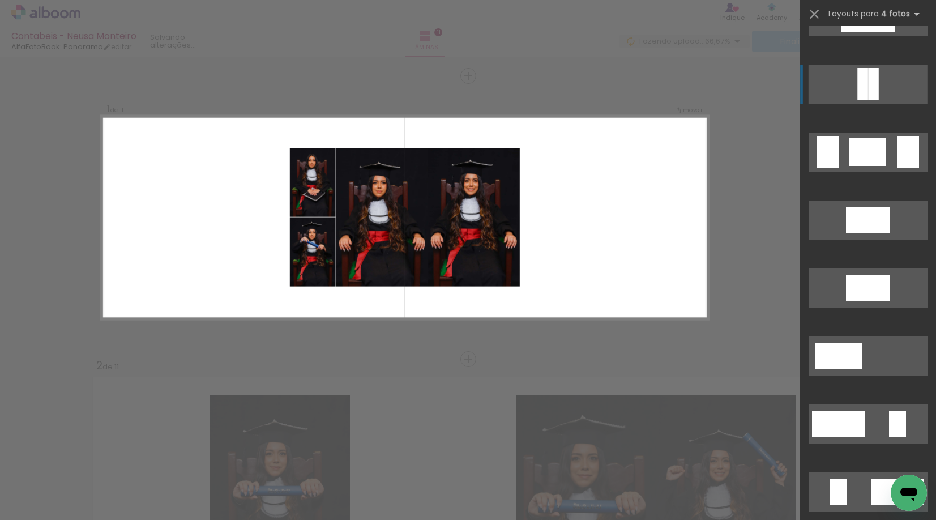
scroll to position [1869, 0]
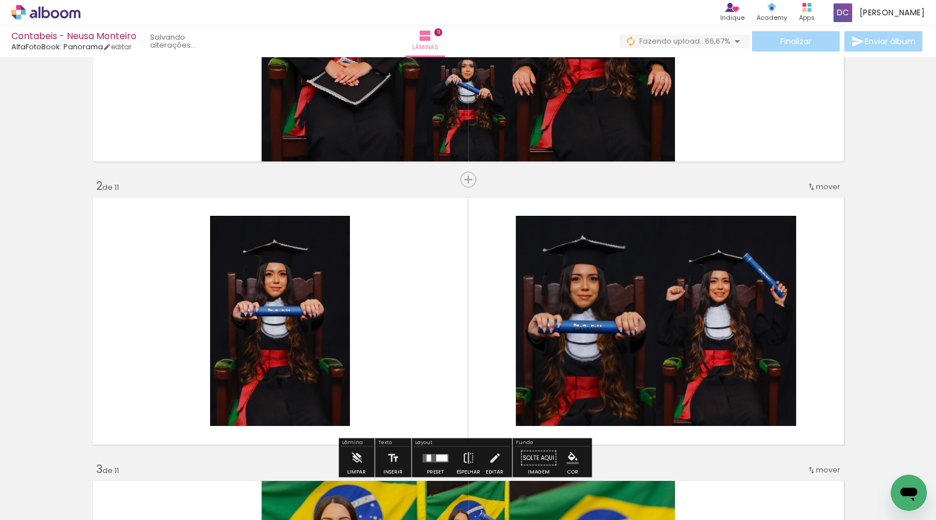
scroll to position [170, 0]
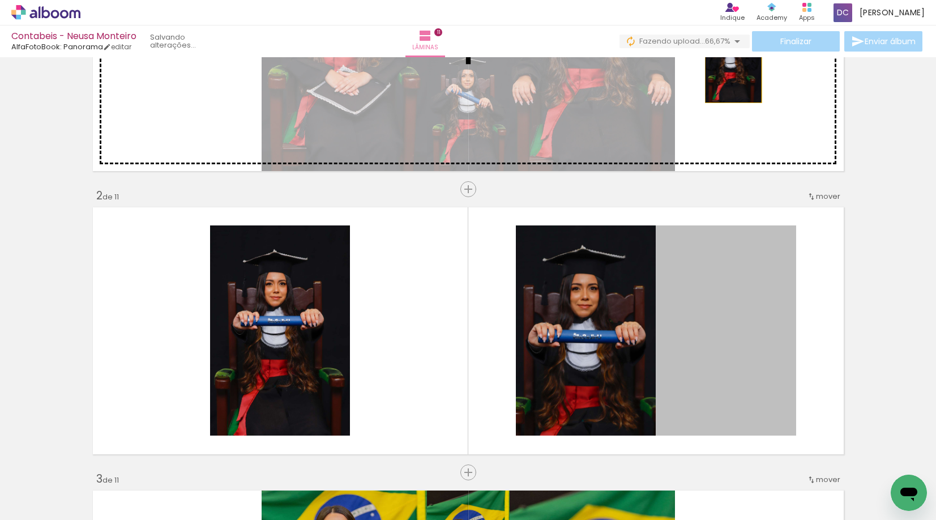
drag, startPoint x: 718, startPoint y: 297, endPoint x: 729, endPoint y: 61, distance: 236.4
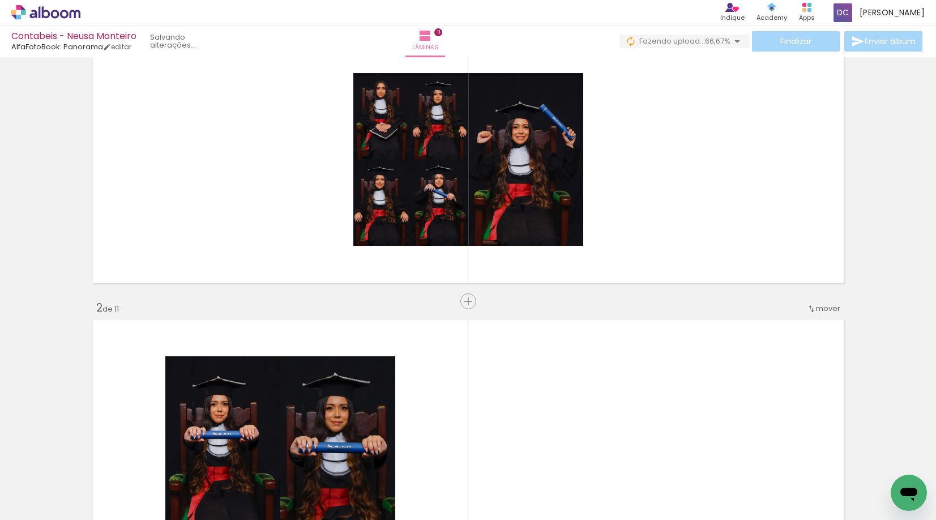
scroll to position [57, 0]
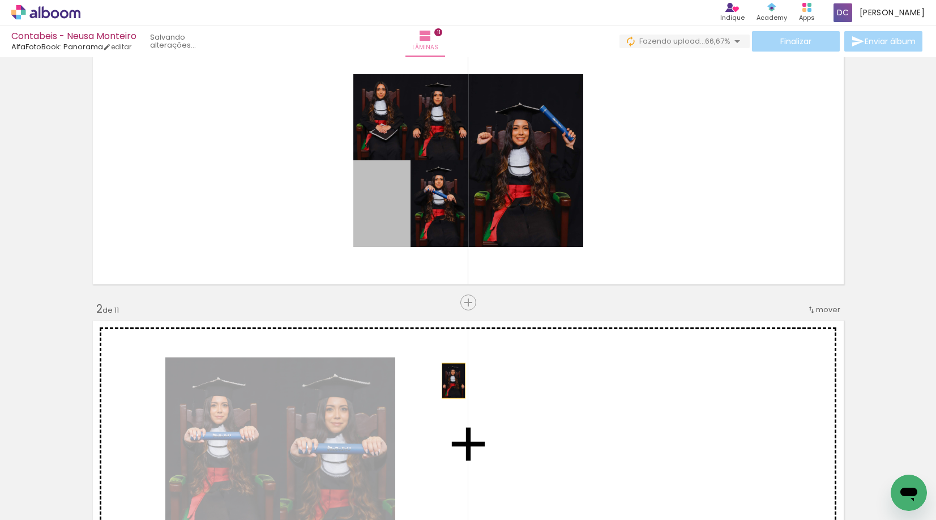
drag, startPoint x: 373, startPoint y: 223, endPoint x: 449, endPoint y: 381, distance: 175.8
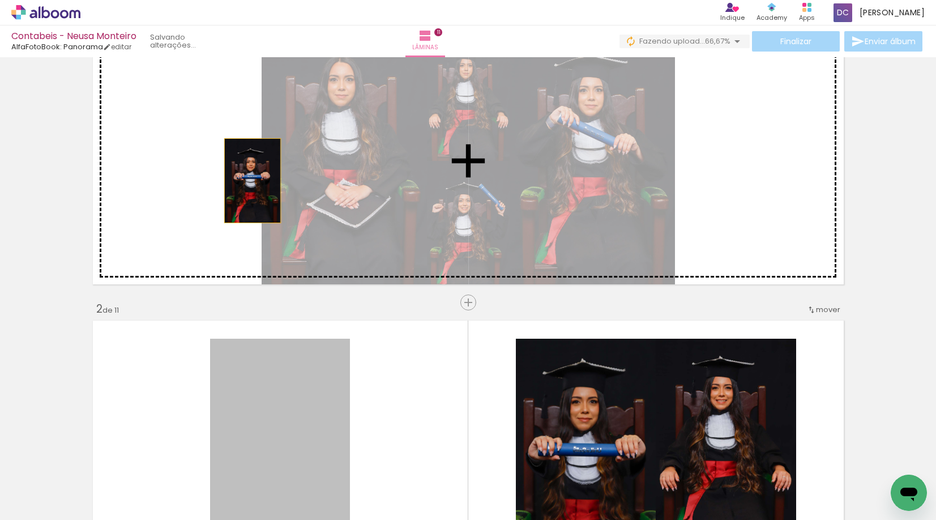
drag, startPoint x: 262, startPoint y: 386, endPoint x: 248, endPoint y: 180, distance: 207.2
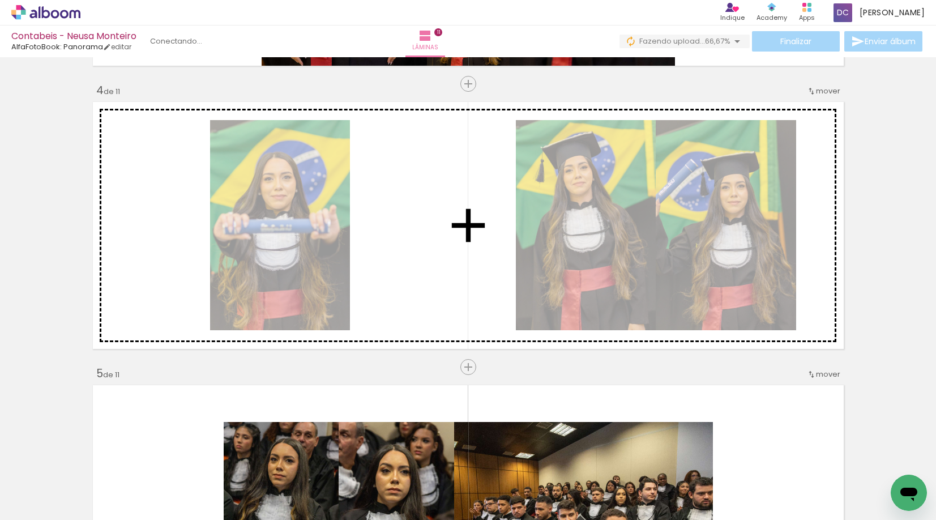
scroll to position [906, 0]
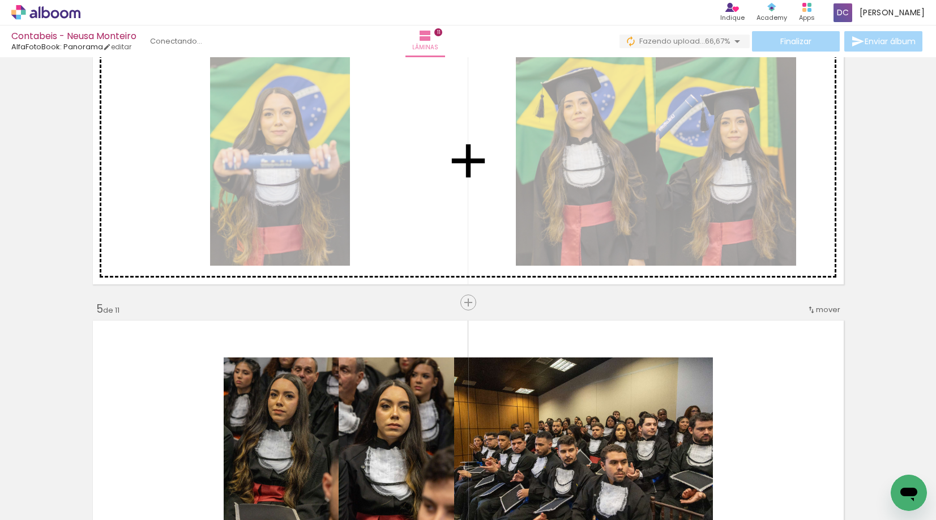
drag, startPoint x: 317, startPoint y: 177, endPoint x: 161, endPoint y: 220, distance: 162.3
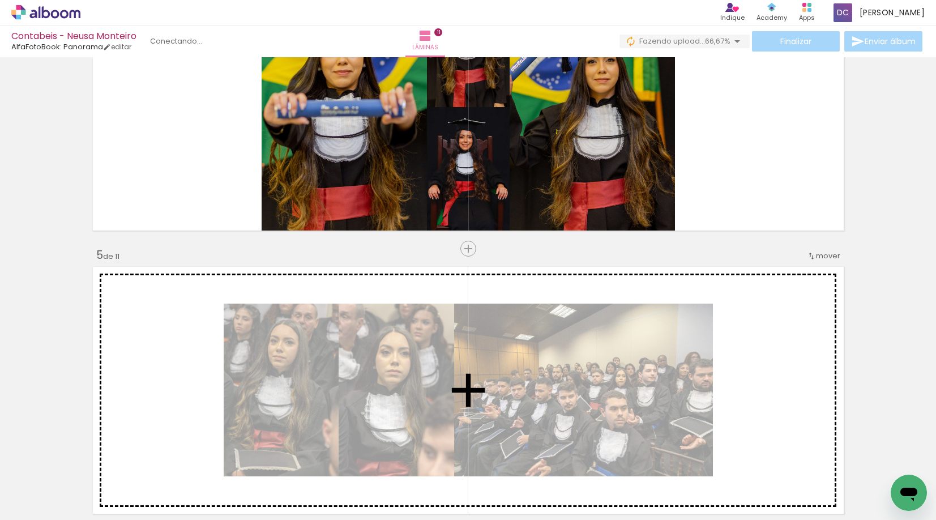
scroll to position [963, 0]
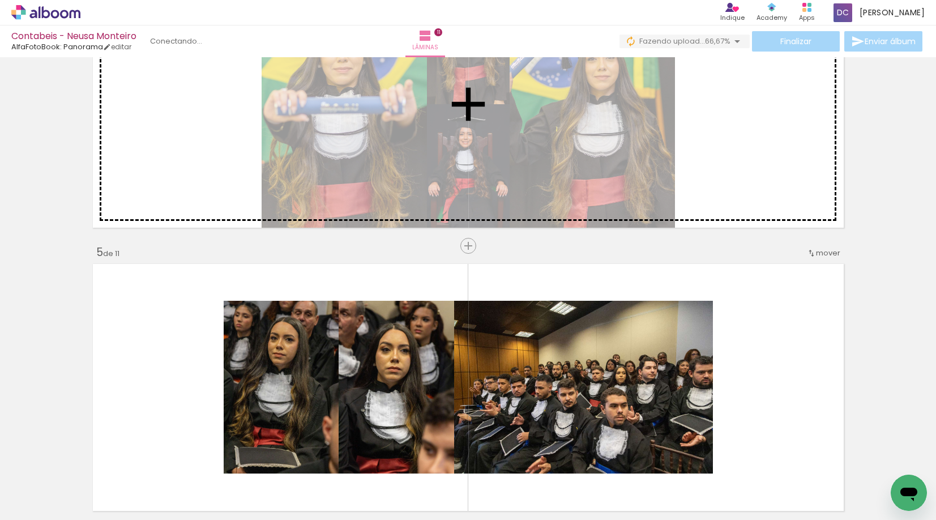
drag, startPoint x: 234, startPoint y: 145, endPoint x: 197, endPoint y: 183, distance: 52.9
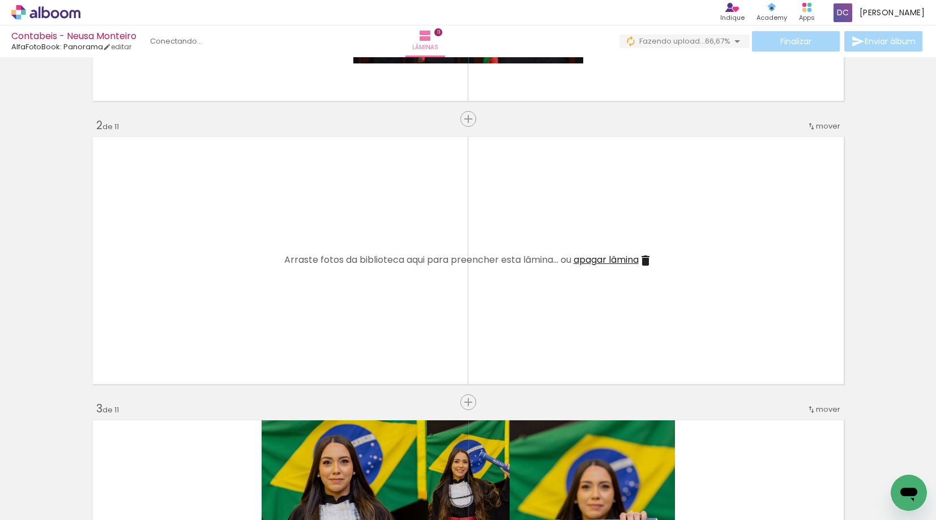
scroll to position [227, 0]
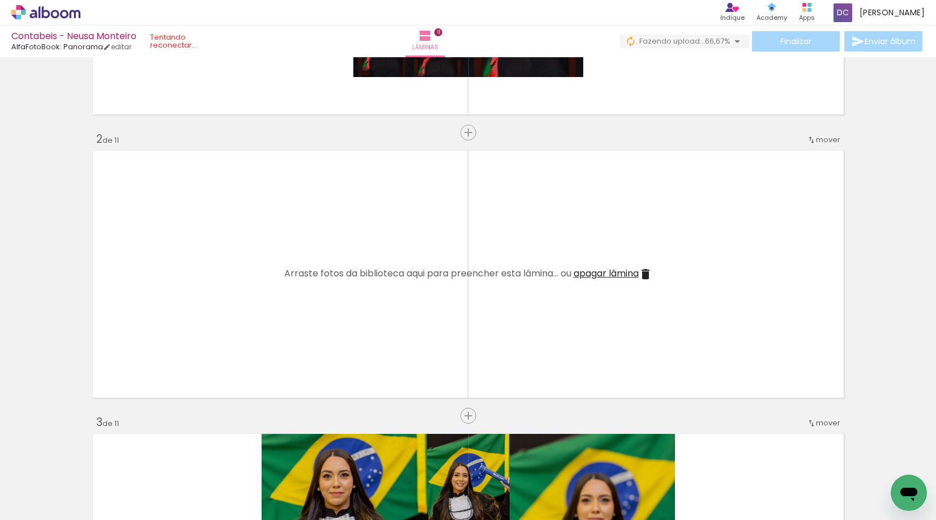
click at [645, 277] on iron-icon at bounding box center [646, 274] width 14 height 14
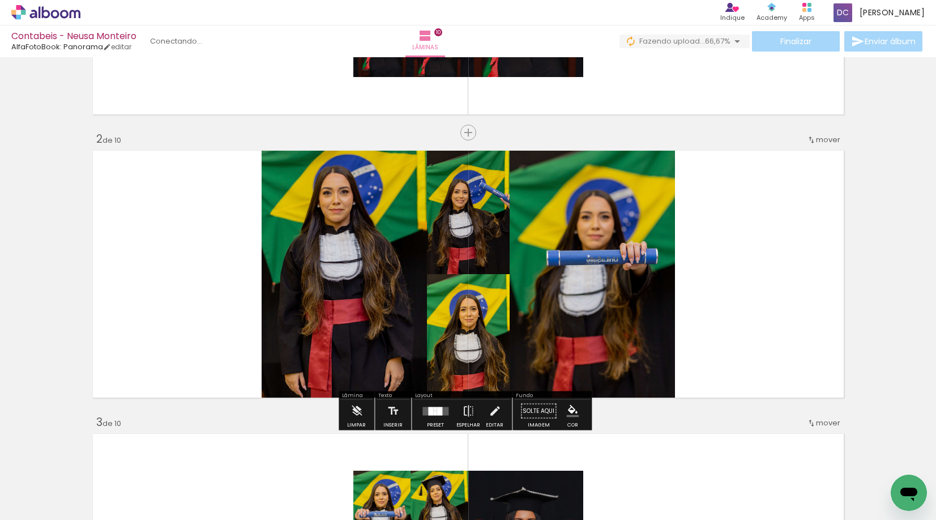
click at [432, 417] on div at bounding box center [435, 411] width 31 height 23
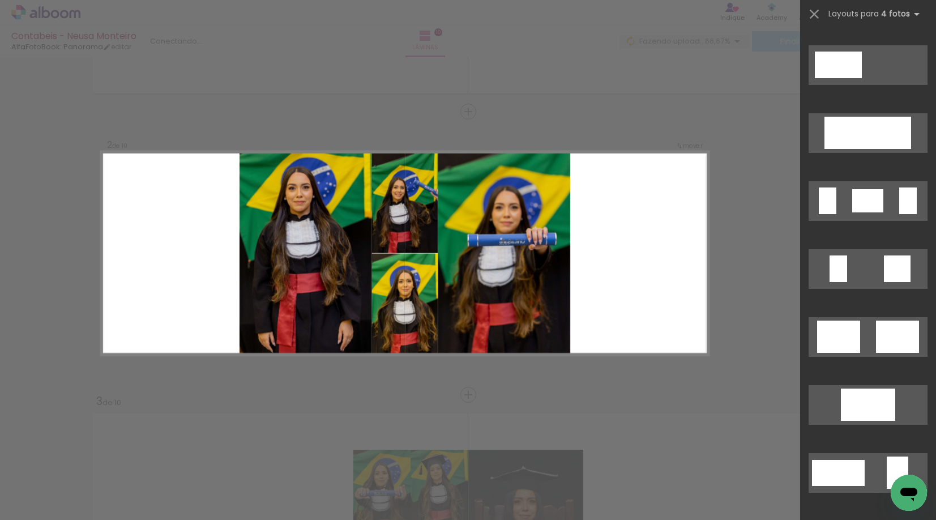
scroll to position [736, 0]
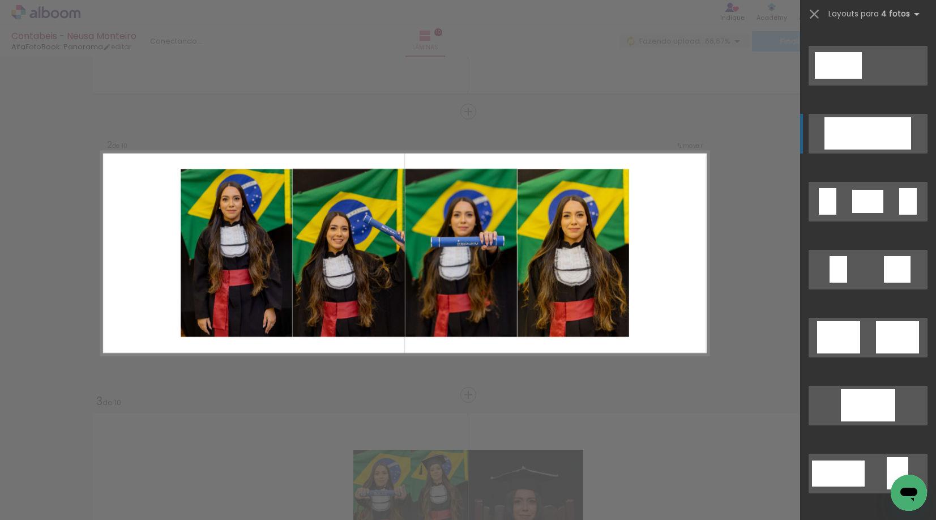
click at [876, 141] on div at bounding box center [879, 133] width 22 height 32
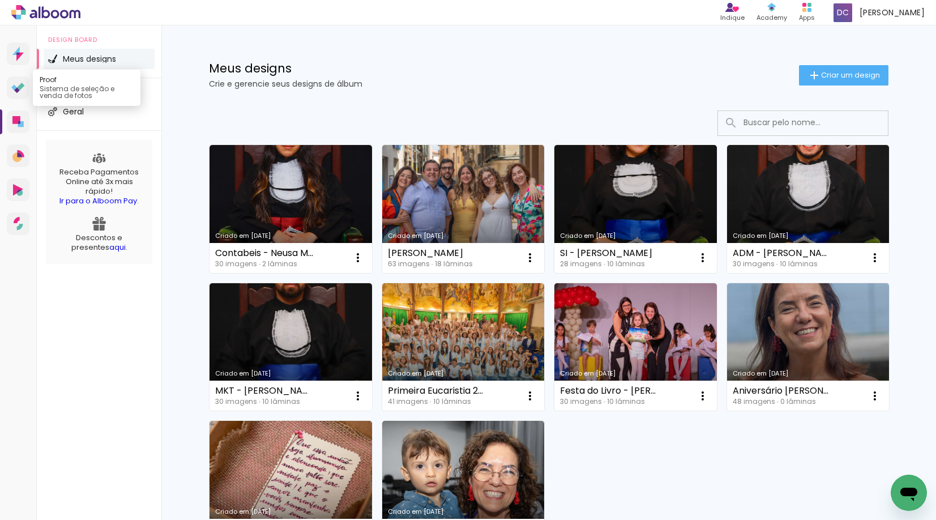
click at [23, 84] on icon at bounding box center [18, 88] width 14 height 11
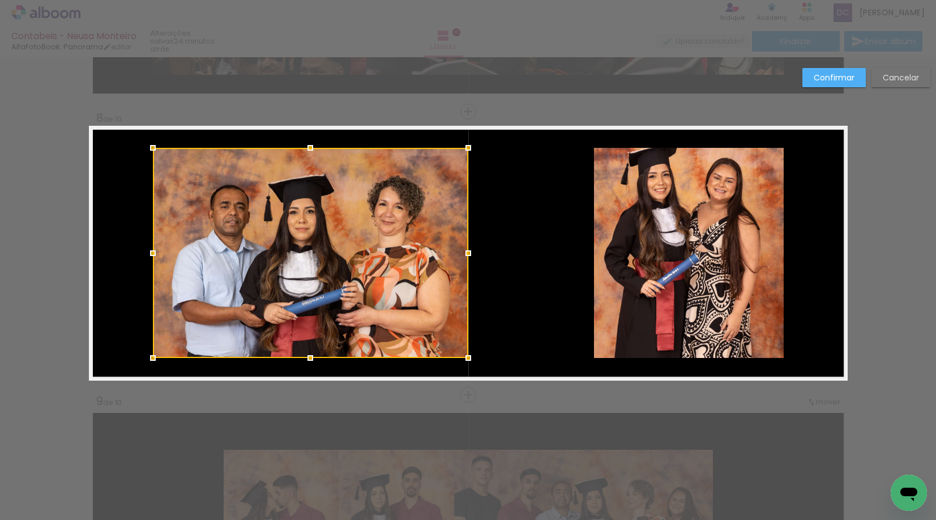
scroll to position [1246, 0]
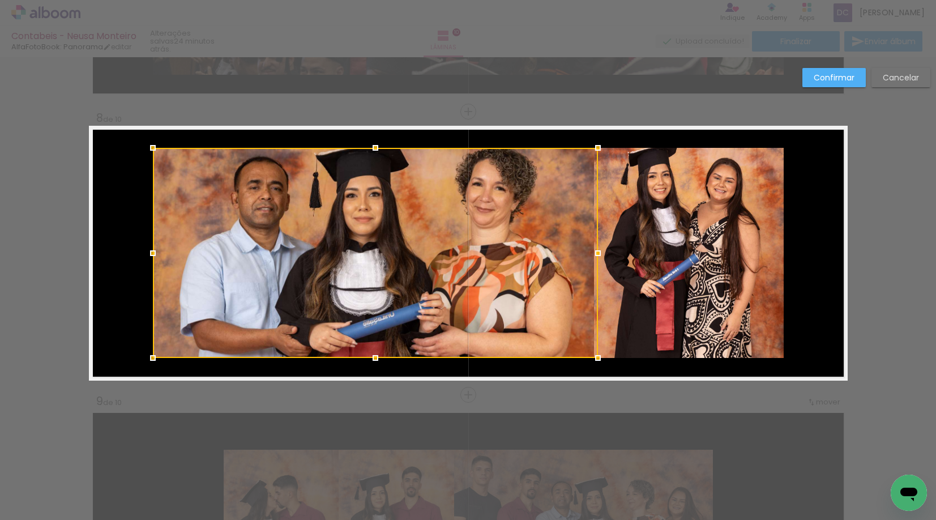
drag, startPoint x: 467, startPoint y: 254, endPoint x: 597, endPoint y: 250, distance: 129.8
click at [597, 250] on div at bounding box center [598, 253] width 23 height 23
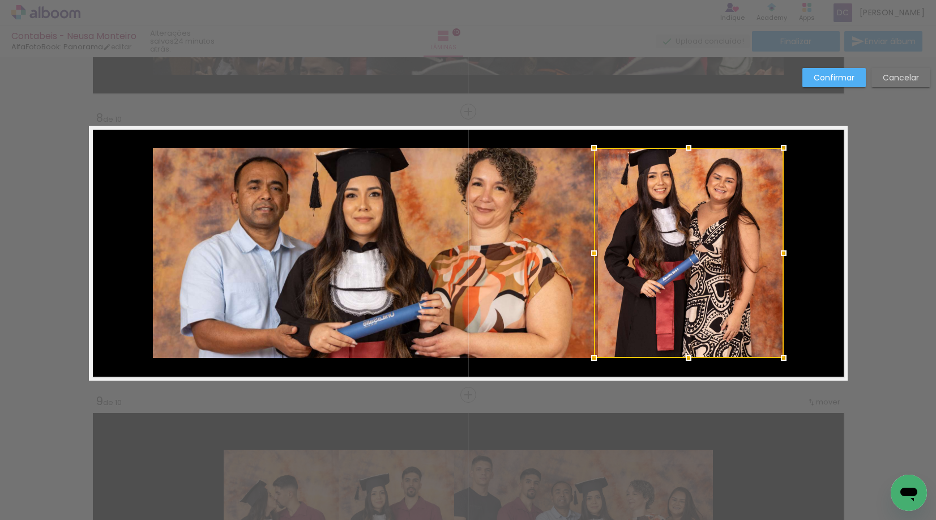
click at [577, 256] on quentale-photo at bounding box center [375, 253] width 445 height 210
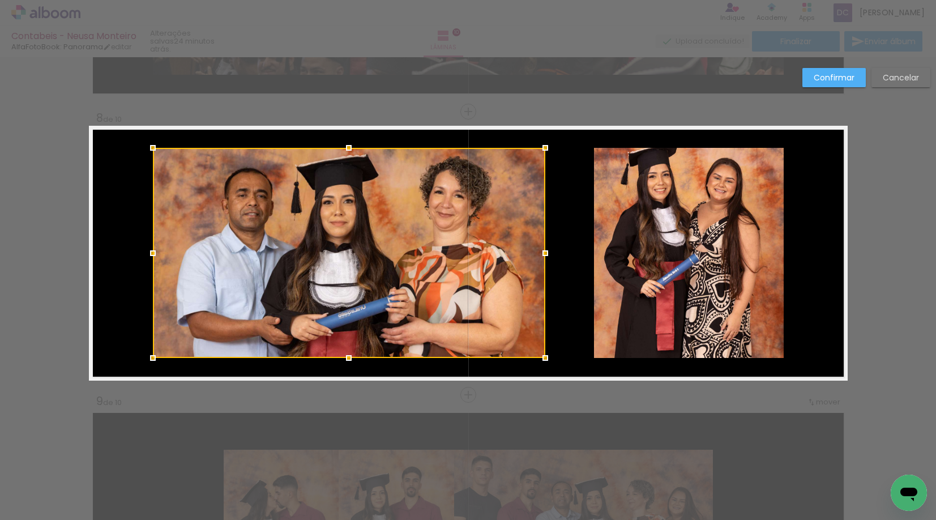
drag, startPoint x: 598, startPoint y: 254, endPoint x: 545, endPoint y: 258, distance: 52.8
click at [545, 258] on div at bounding box center [545, 253] width 23 height 23
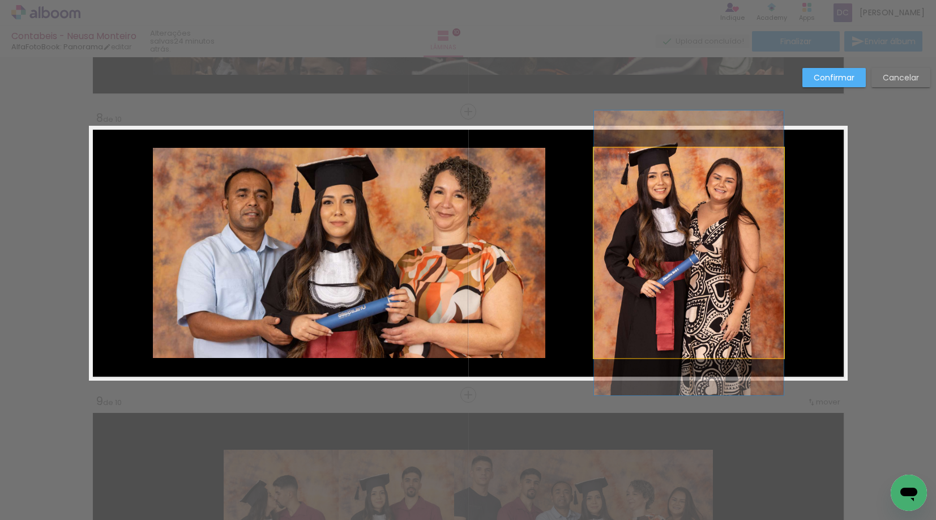
click at [628, 253] on quentale-photo at bounding box center [689, 253] width 190 height 210
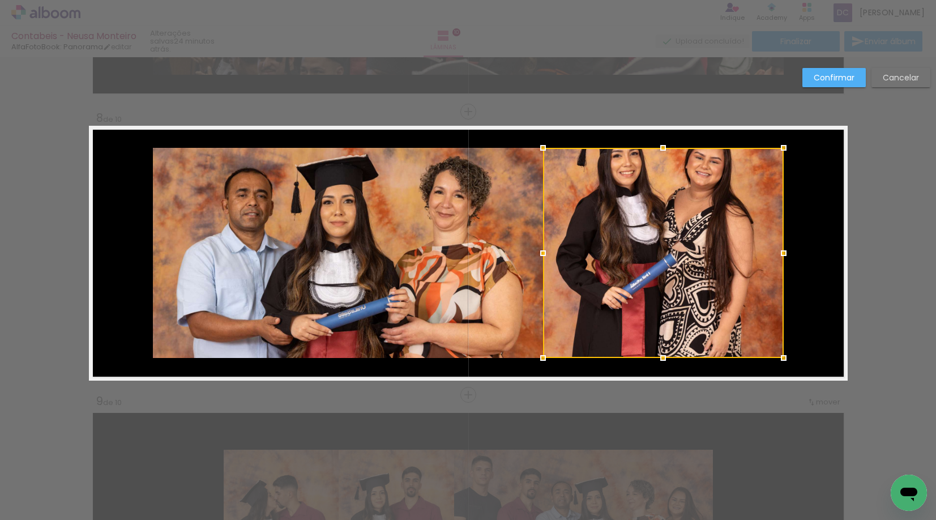
drag, startPoint x: 591, startPoint y: 256, endPoint x: 540, endPoint y: 257, distance: 51.0
click at [540, 257] on div at bounding box center [543, 253] width 23 height 23
click at [0, 0] on slot "Confirmar" at bounding box center [0, 0] width 0 height 0
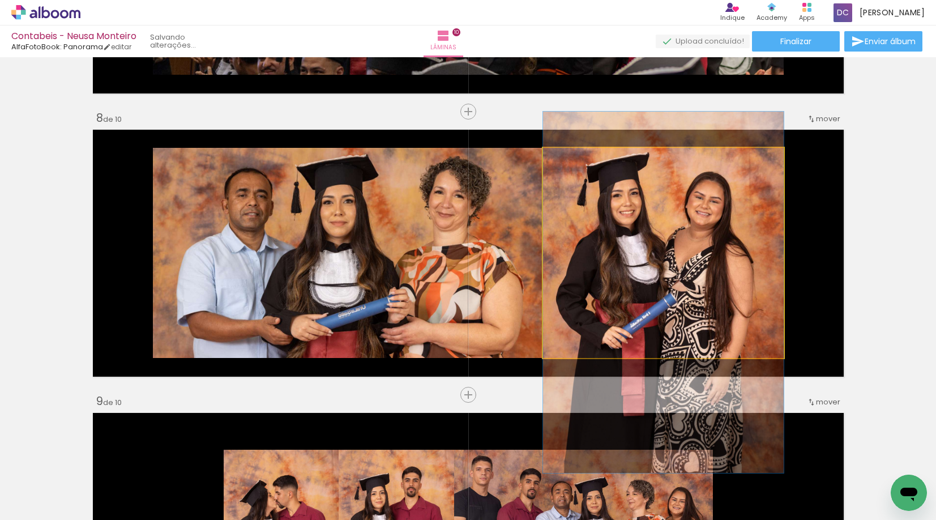
drag, startPoint x: 695, startPoint y: 195, endPoint x: 695, endPoint y: 234, distance: 39.6
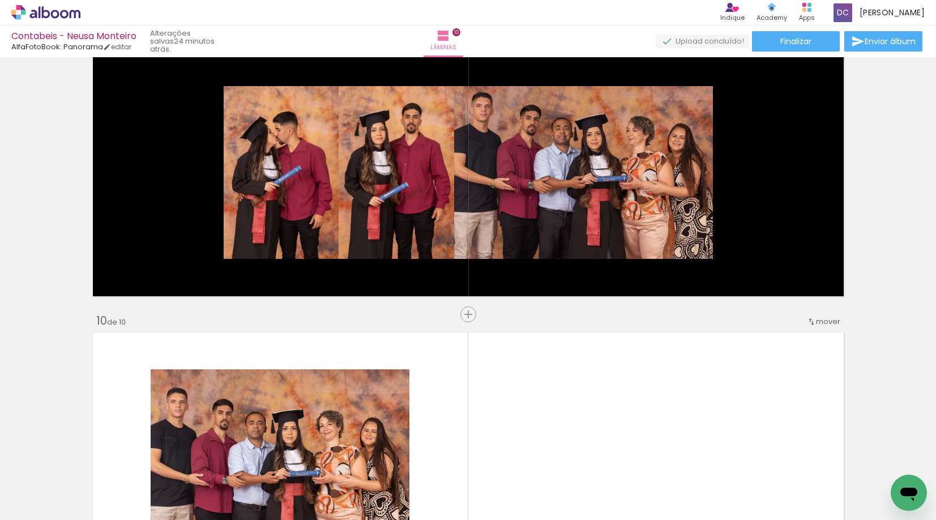
scroll to position [2343, 0]
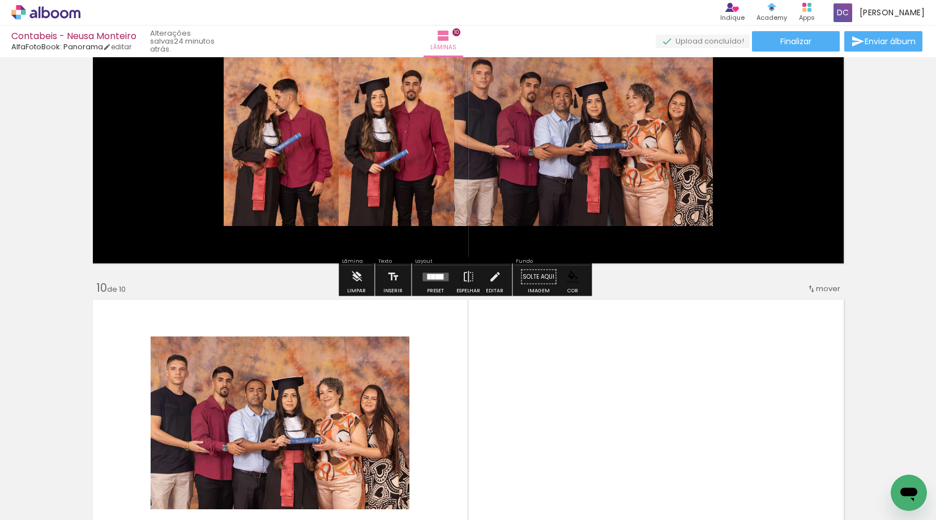
click at [427, 279] on div at bounding box center [428, 277] width 3 height 6
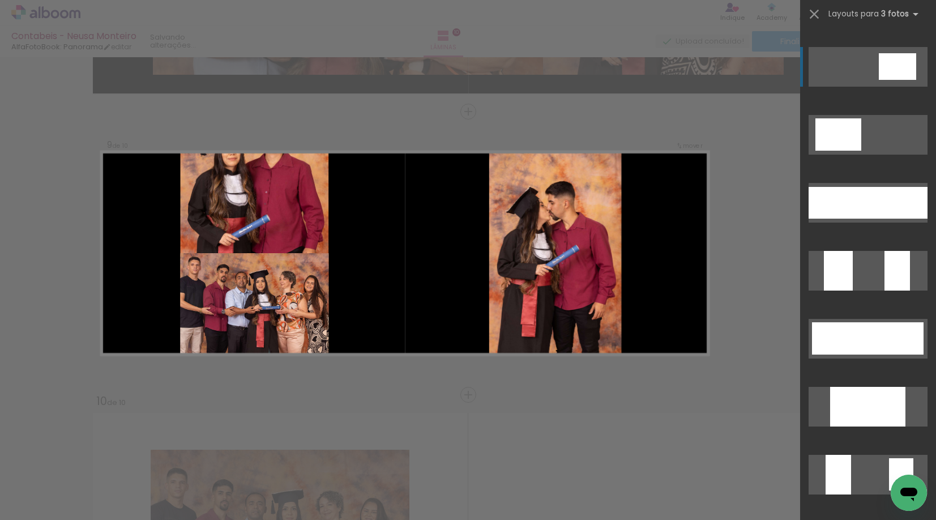
scroll to position [4927, 0]
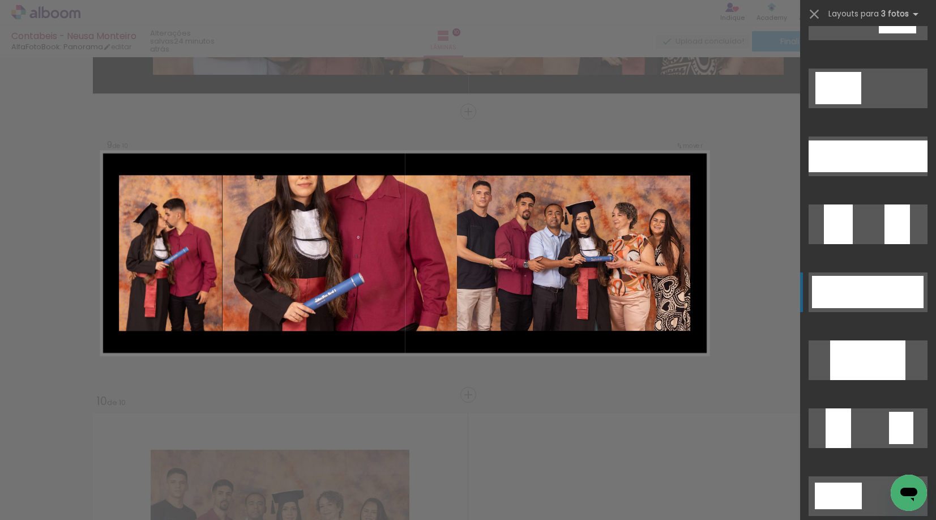
click at [863, 290] on div at bounding box center [855, 292] width 46 height 32
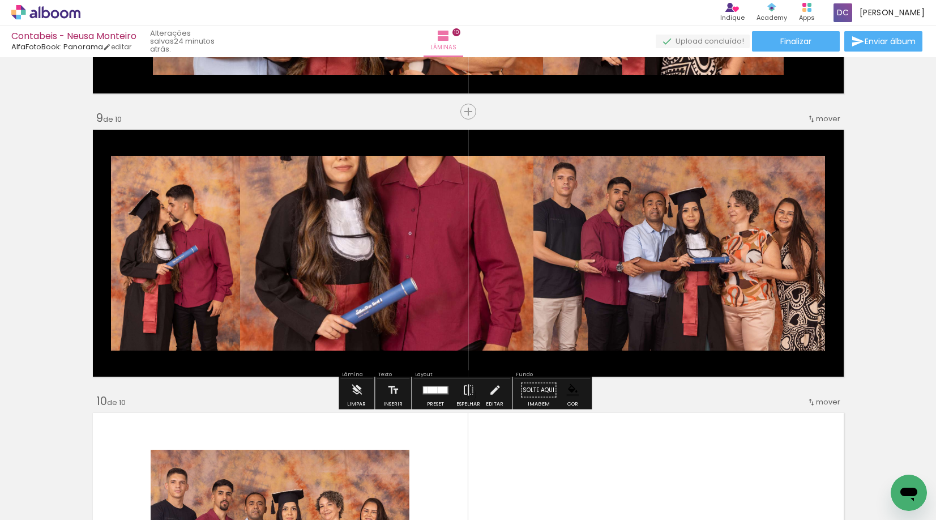
click at [332, 258] on quentale-photo at bounding box center [386, 253] width 293 height 195
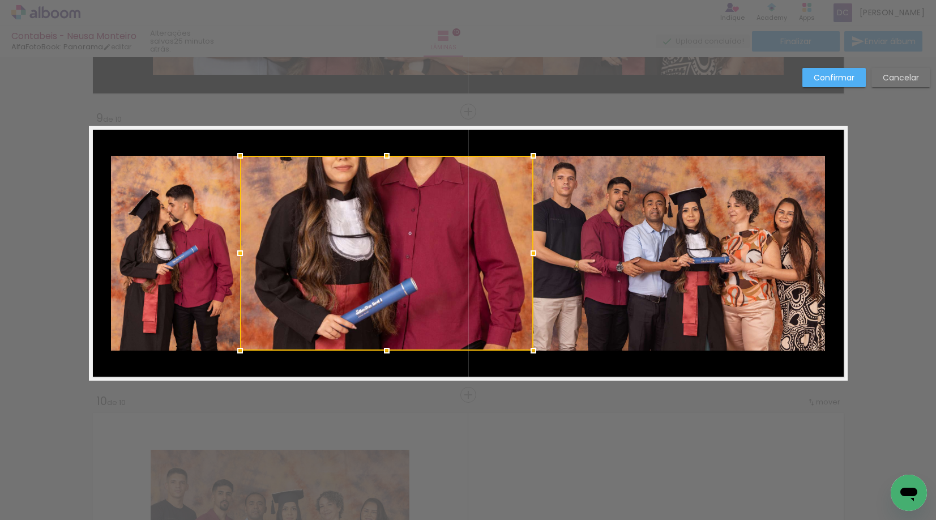
click at [192, 267] on quentale-photo at bounding box center [175, 253] width 129 height 195
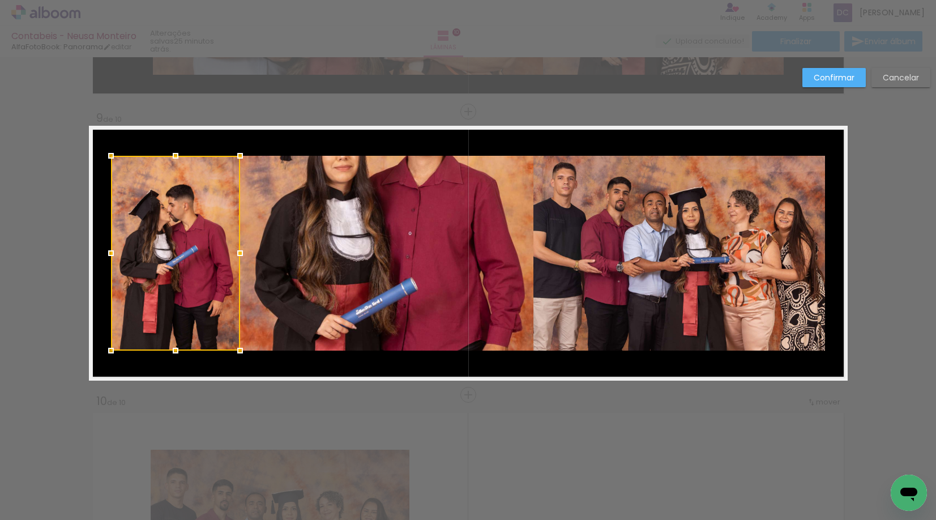
click at [192, 267] on div at bounding box center [175, 253] width 129 height 195
click at [272, 255] on quentale-photo at bounding box center [386, 253] width 293 height 195
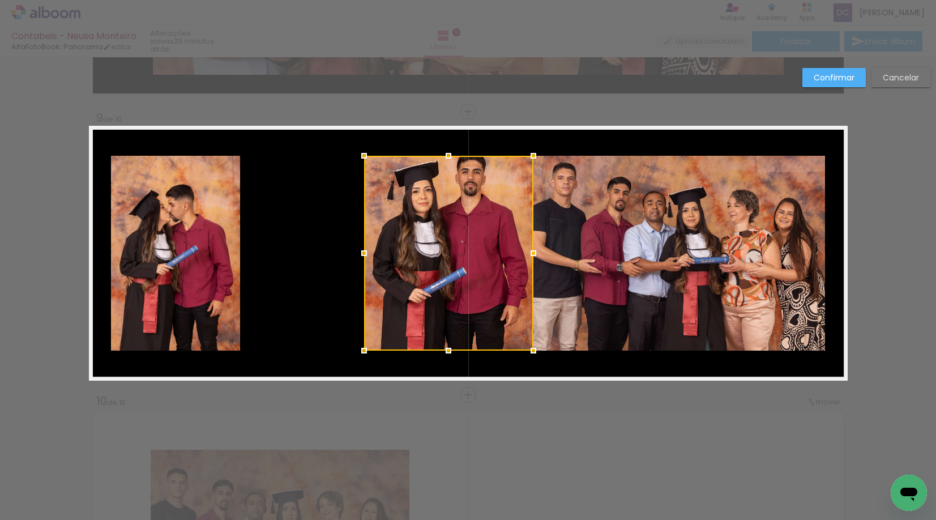
drag, startPoint x: 242, startPoint y: 255, endPoint x: 366, endPoint y: 257, distance: 124.0
click at [366, 257] on div at bounding box center [364, 253] width 23 height 23
click at [208, 270] on quentale-photo at bounding box center [175, 253] width 129 height 195
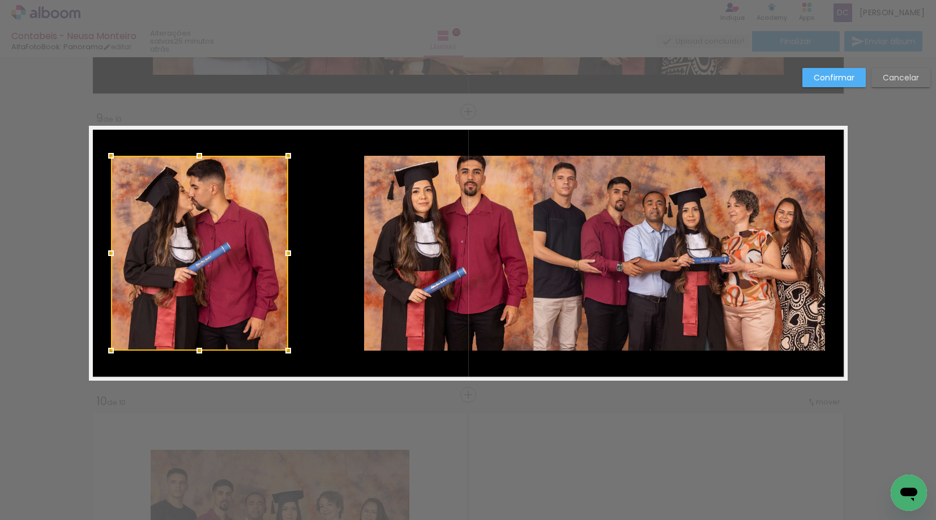
drag, startPoint x: 238, startPoint y: 257, endPoint x: 286, endPoint y: 258, distance: 48.2
click at [286, 258] on div at bounding box center [288, 253] width 23 height 23
click at [438, 263] on quentale-photo at bounding box center [448, 253] width 169 height 195
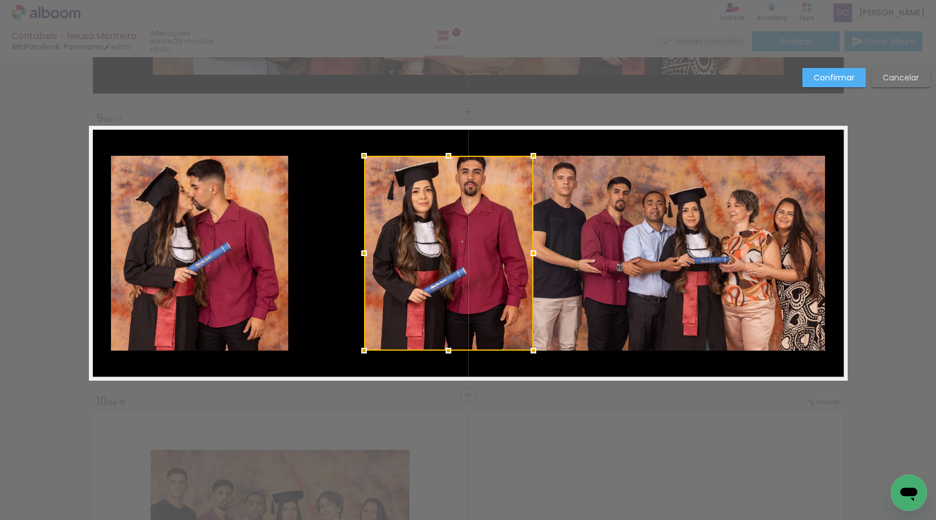
click at [438, 263] on div at bounding box center [448, 253] width 169 height 195
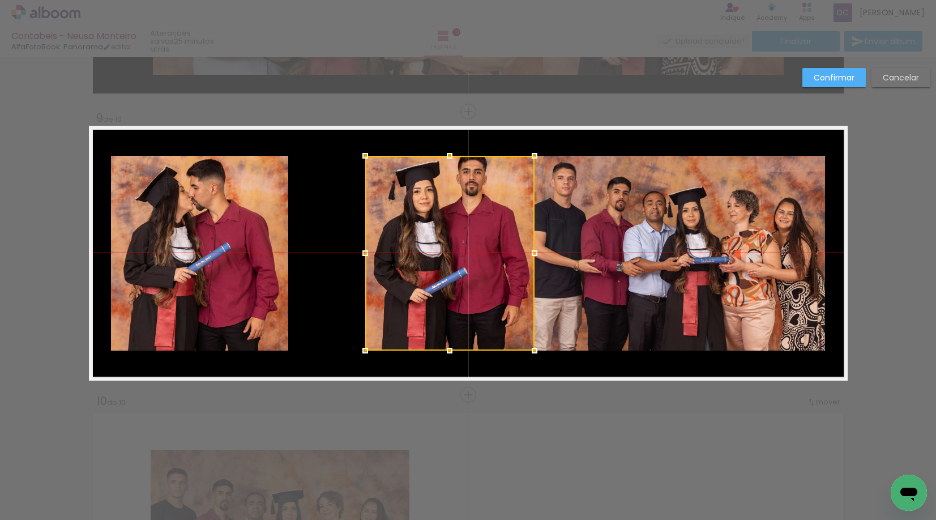
click at [439, 263] on div at bounding box center [449, 253] width 169 height 195
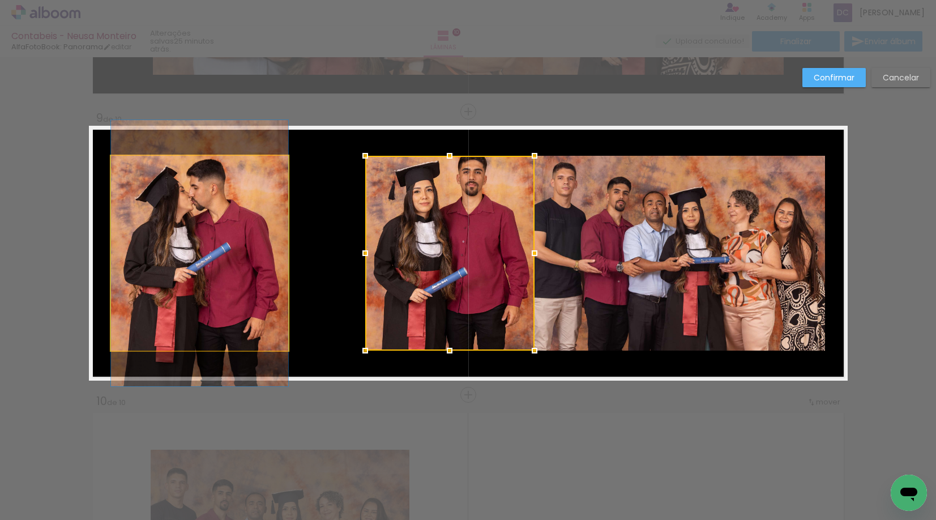
click at [234, 246] on quentale-photo at bounding box center [199, 253] width 177 height 195
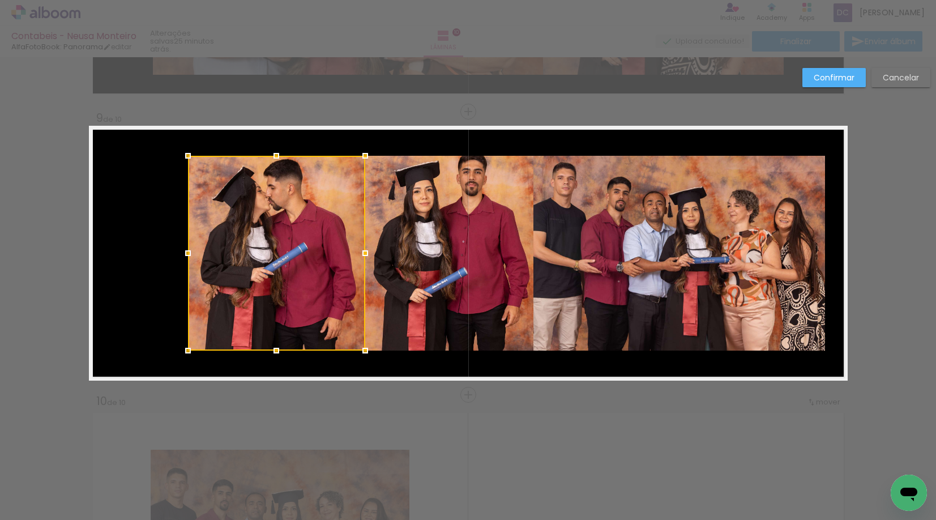
drag, startPoint x: 198, startPoint y: 245, endPoint x: 276, endPoint y: 245, distance: 78.2
click at [276, 245] on div at bounding box center [276, 253] width 177 height 195
click at [0, 0] on slot "Confirmar" at bounding box center [0, 0] width 0 height 0
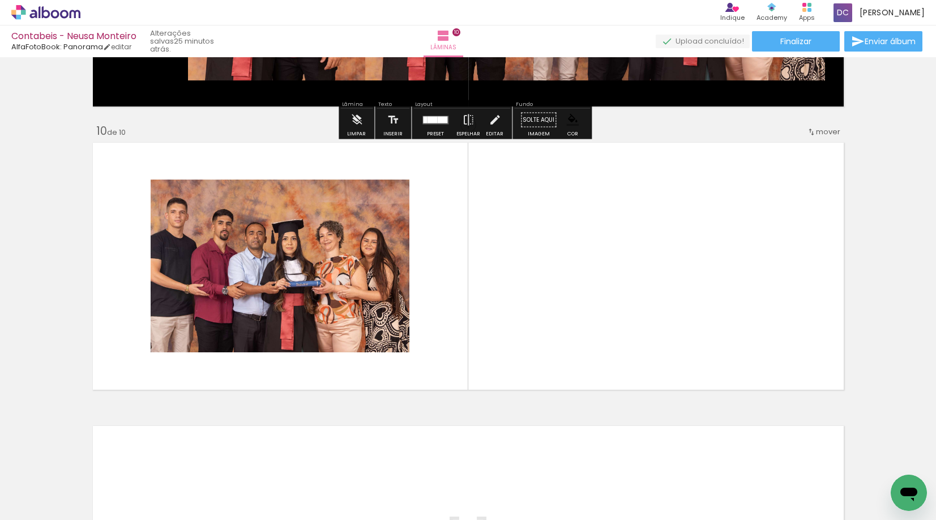
scroll to position [2513, 0]
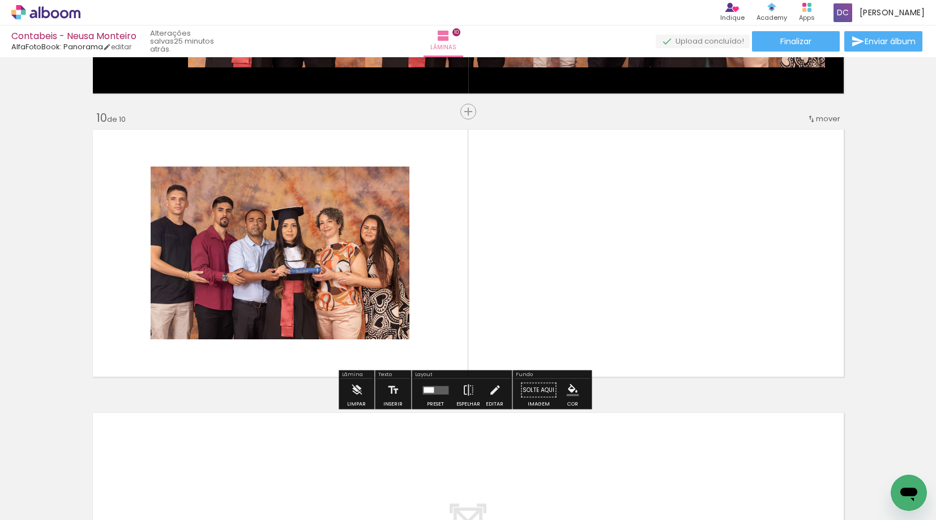
click at [434, 389] on quentale-layouter at bounding box center [436, 390] width 26 height 8
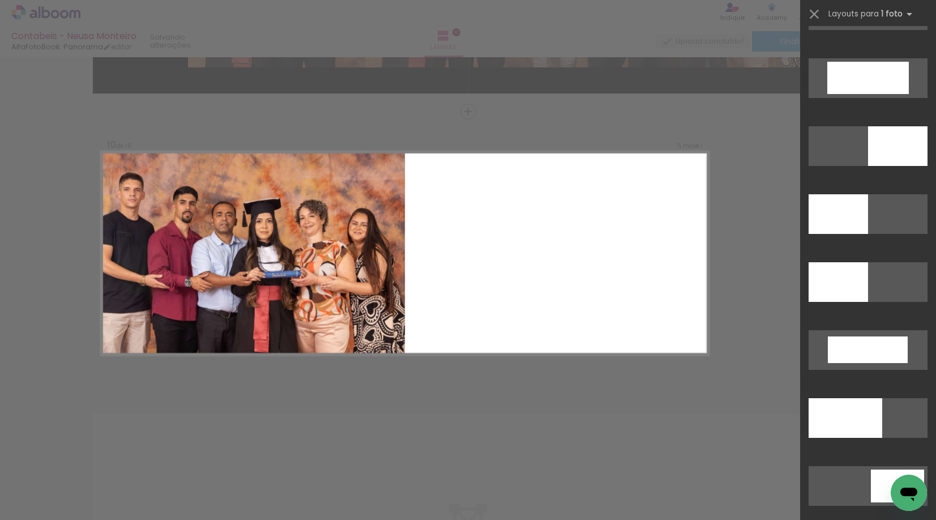
scroll to position [2492, 0]
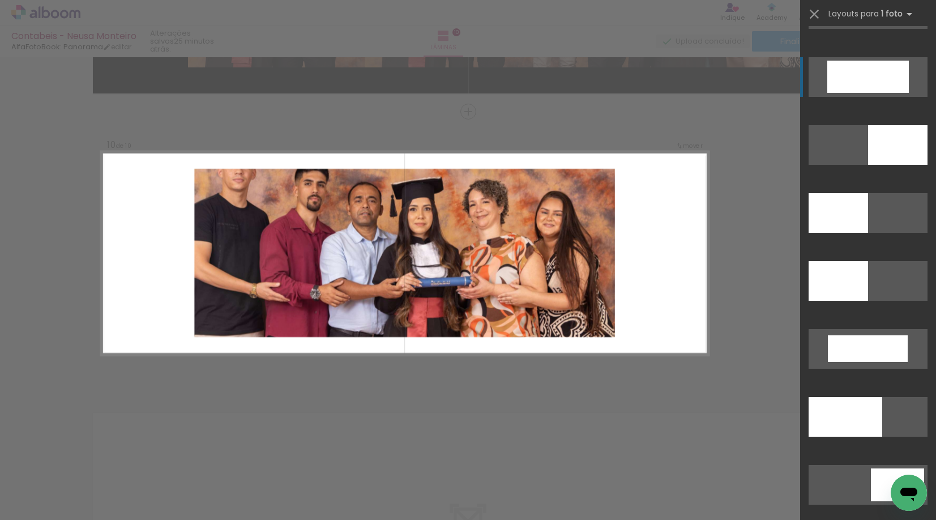
click at [846, 86] on div at bounding box center [868, 77] width 82 height 32
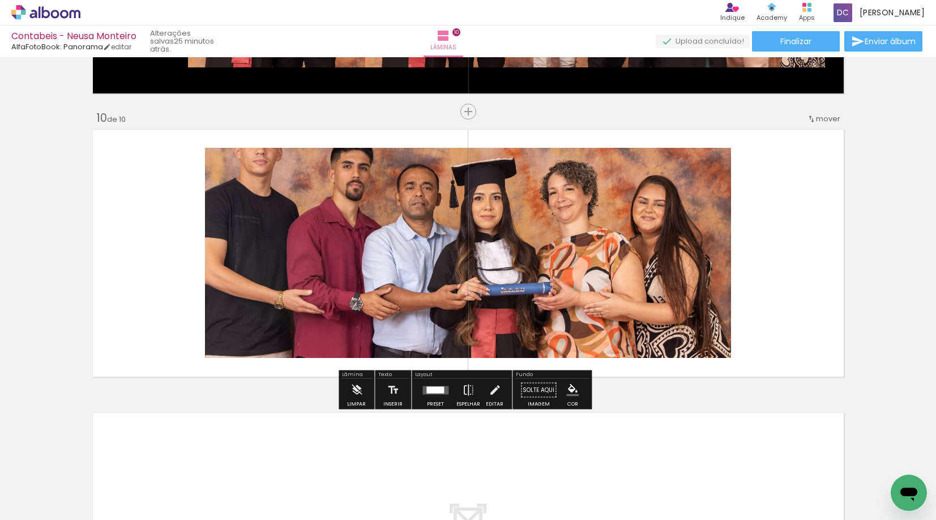
click at [652, 245] on quentale-photo at bounding box center [468, 253] width 526 height 210
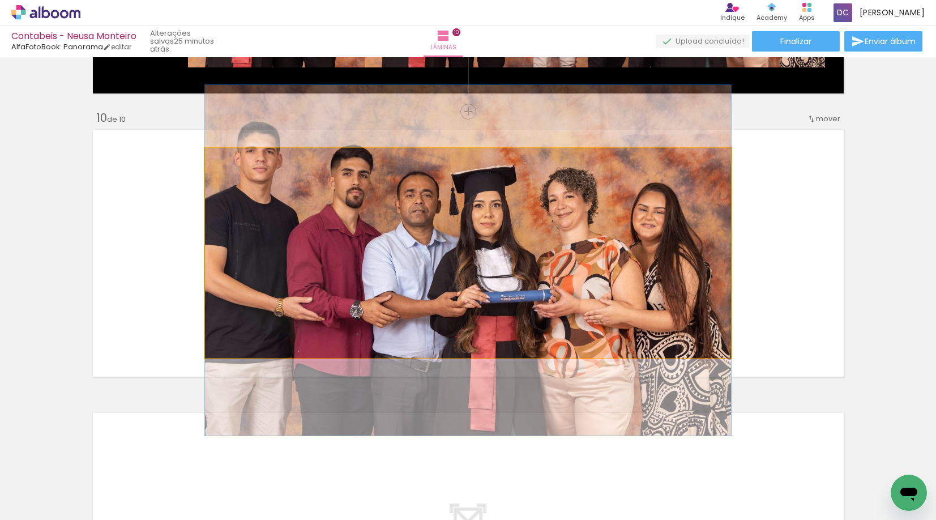
drag, startPoint x: 633, startPoint y: 216, endPoint x: 633, endPoint y: 224, distance: 7.9
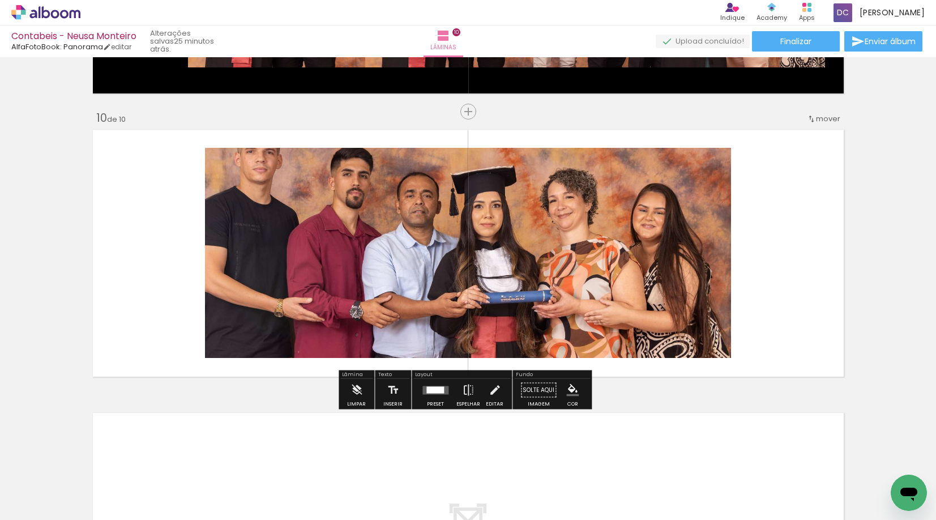
click at [633, 224] on quentale-photo at bounding box center [468, 253] width 526 height 210
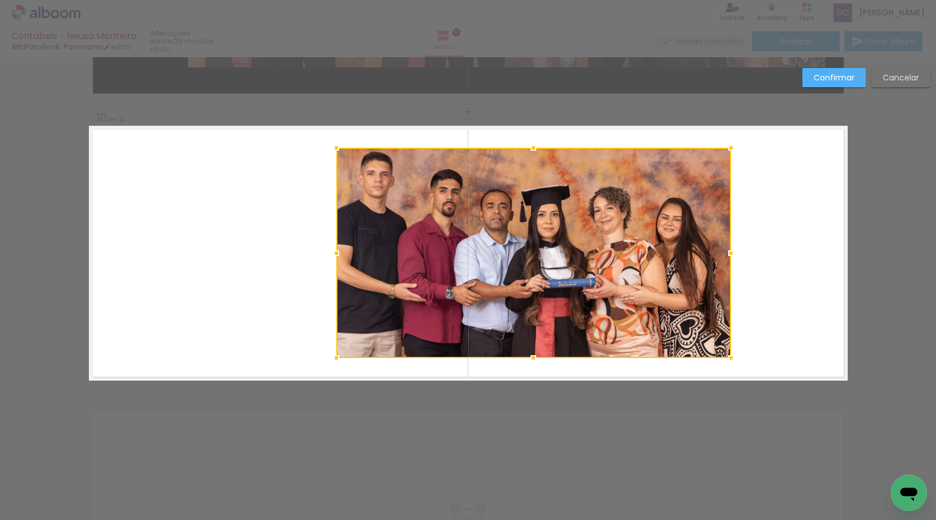
drag, startPoint x: 202, startPoint y: 252, endPoint x: 332, endPoint y: 258, distance: 130.4
click at [332, 258] on div at bounding box center [336, 253] width 23 height 23
click at [771, 258] on quentale-layouter at bounding box center [468, 253] width 759 height 255
click at [0, 0] on slot "Confirmar" at bounding box center [0, 0] width 0 height 0
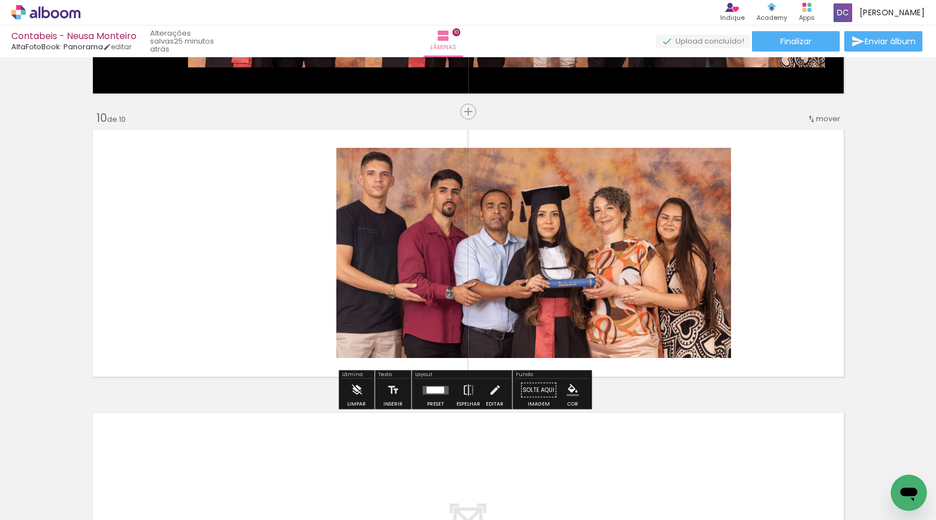
click at [789, 227] on quentale-layouter at bounding box center [468, 253] width 759 height 255
click at [575, 397] on paper-menu-button "#ffebee #ffcdd2 #ef9a9a #e57373 #ef5350 #f44336 #e53935 #d32f2f #c62828 #b71c1c…" at bounding box center [573, 390] width 22 height 22
click at [569, 389] on iron-icon "color picker" at bounding box center [572, 390] width 12 height 12
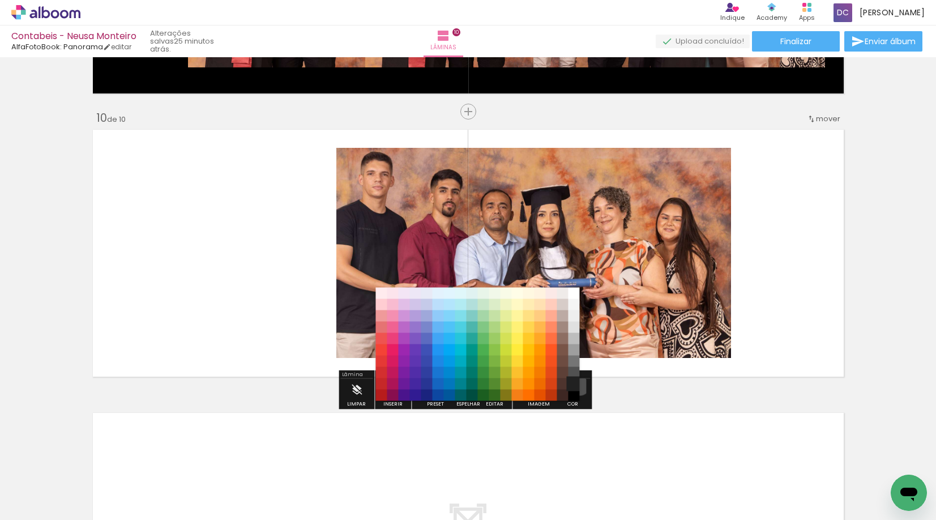
click at [576, 386] on paper-item "#212121" at bounding box center [574, 383] width 11 height 11
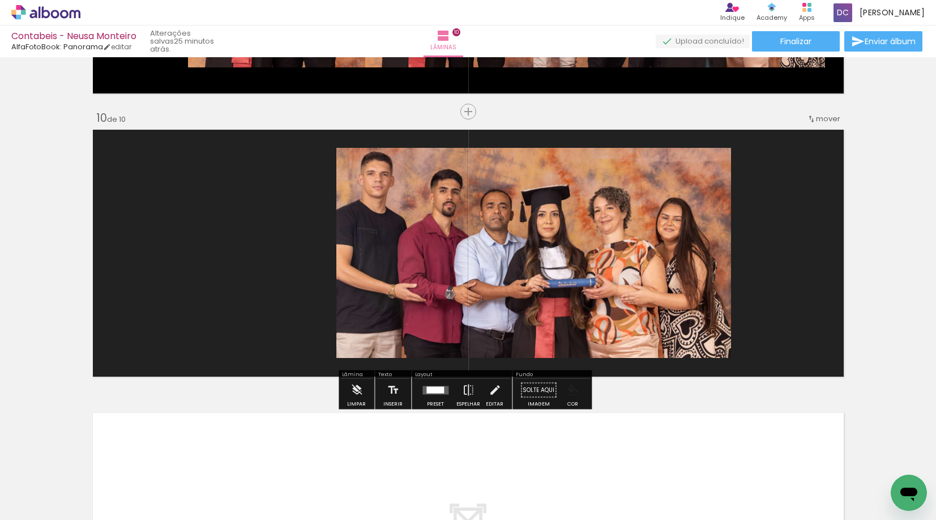
click at [566, 394] on iron-icon "color picker" at bounding box center [572, 390] width 12 height 12
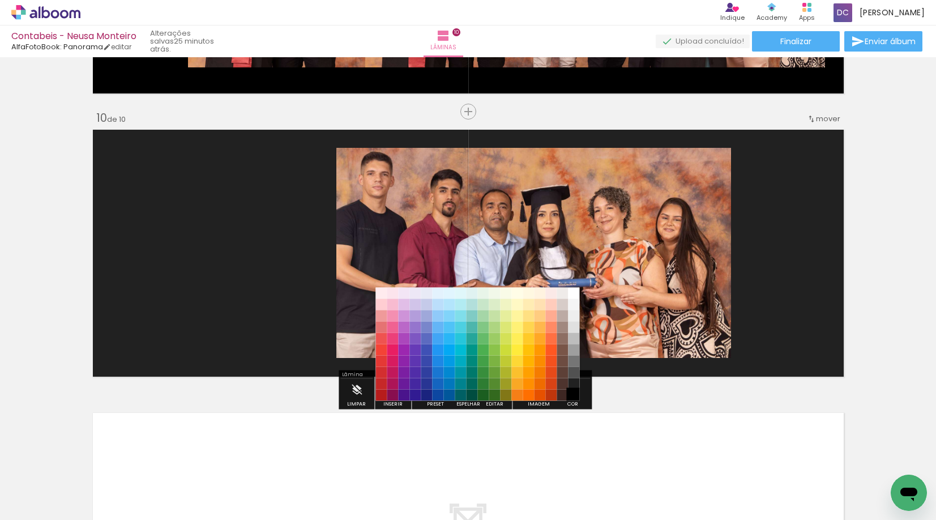
click at [573, 395] on paper-item "#000000" at bounding box center [574, 395] width 11 height 11
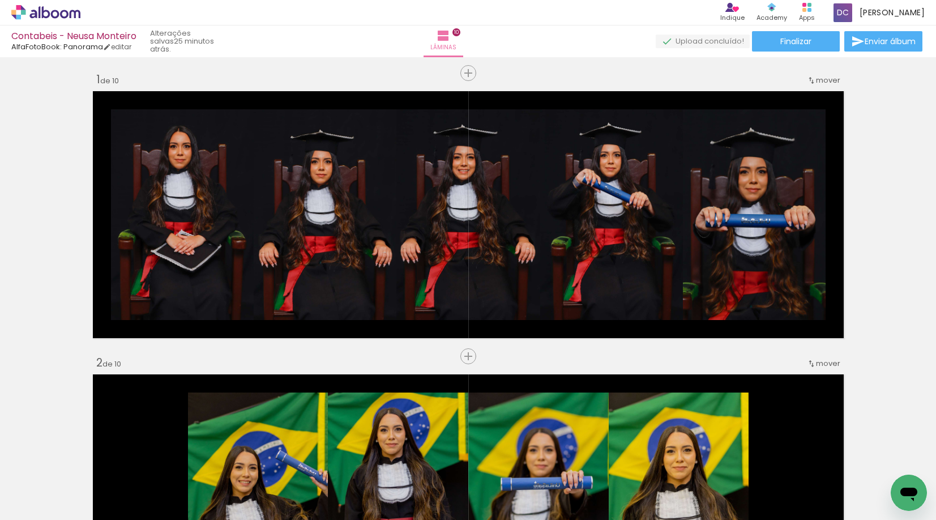
scroll to position [0, 0]
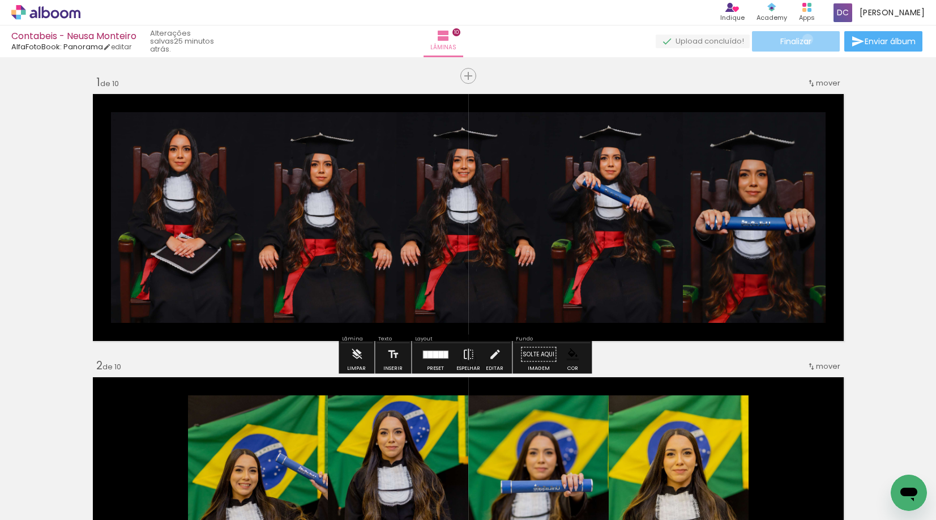
click at [804, 39] on span "Finalizar" at bounding box center [795, 41] width 31 height 8
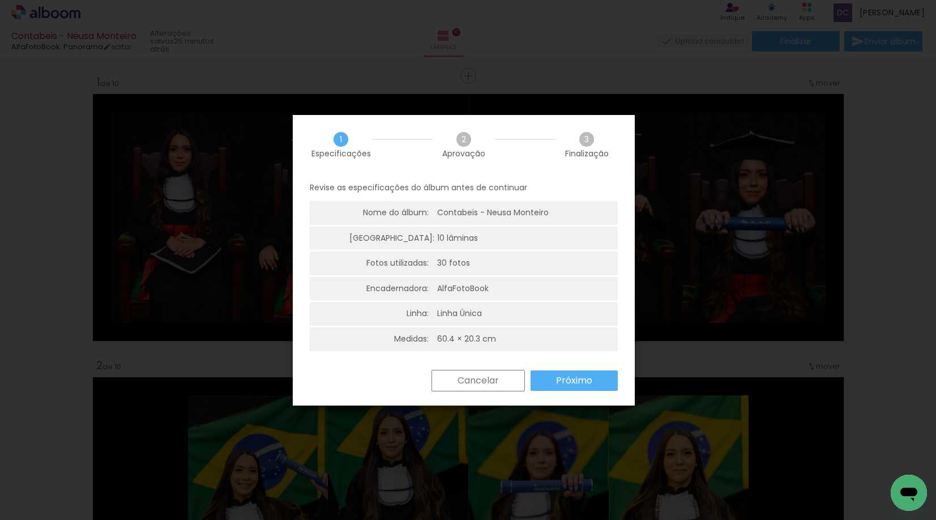
click at [596, 382] on paper-button "Próximo" at bounding box center [574, 380] width 87 height 20
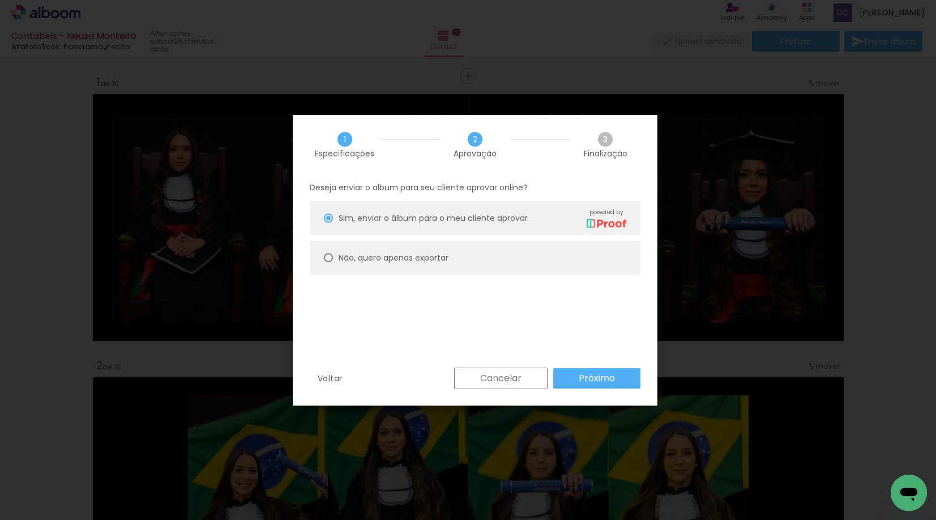
click at [0, 0] on slot "Próximo" at bounding box center [0, 0] width 0 height 0
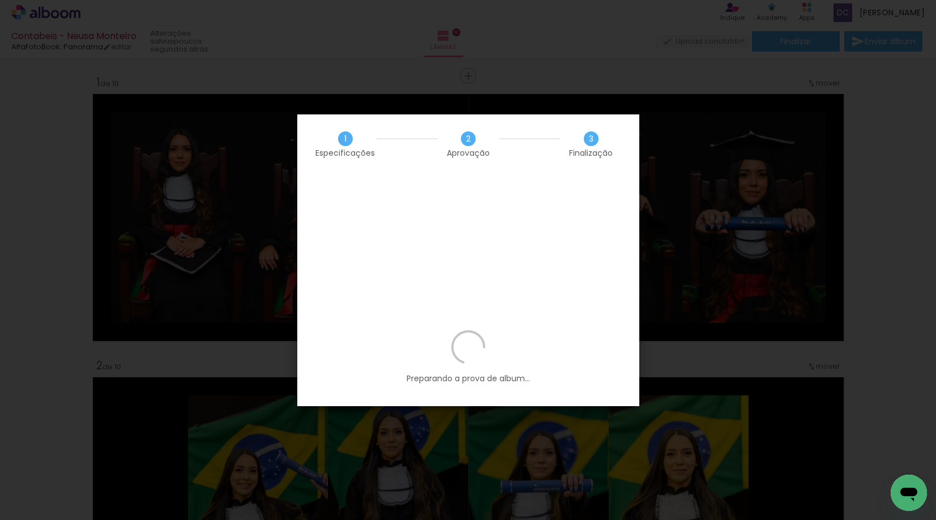
scroll to position [2492, 0]
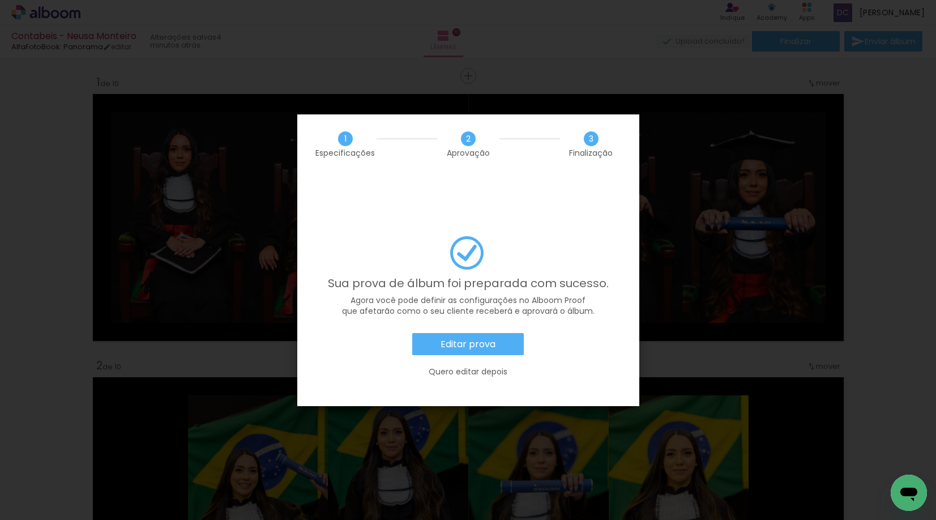
click at [0, 0] on slot "Editar prova" at bounding box center [0, 0] width 0 height 0
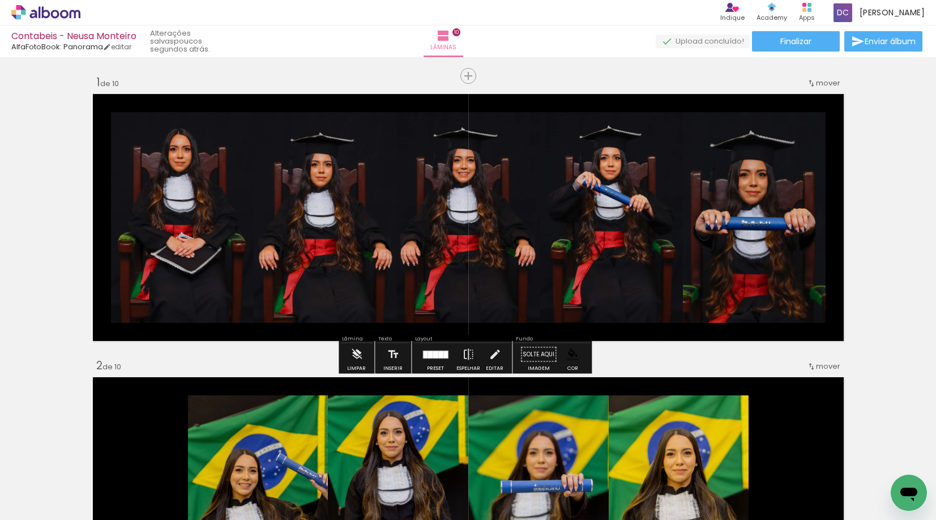
scroll to position [2492, 0]
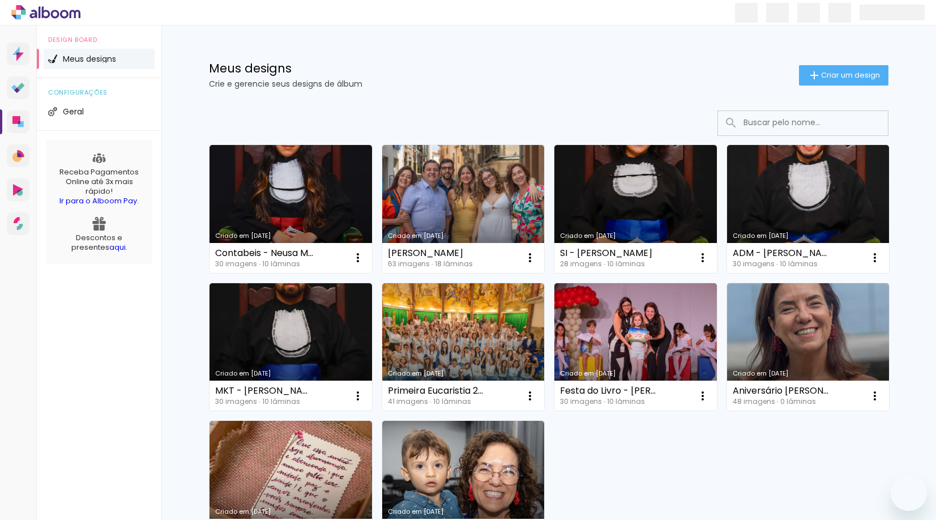
click at [852, 68] on paper-button "Criar um design" at bounding box center [843, 75] width 89 height 20
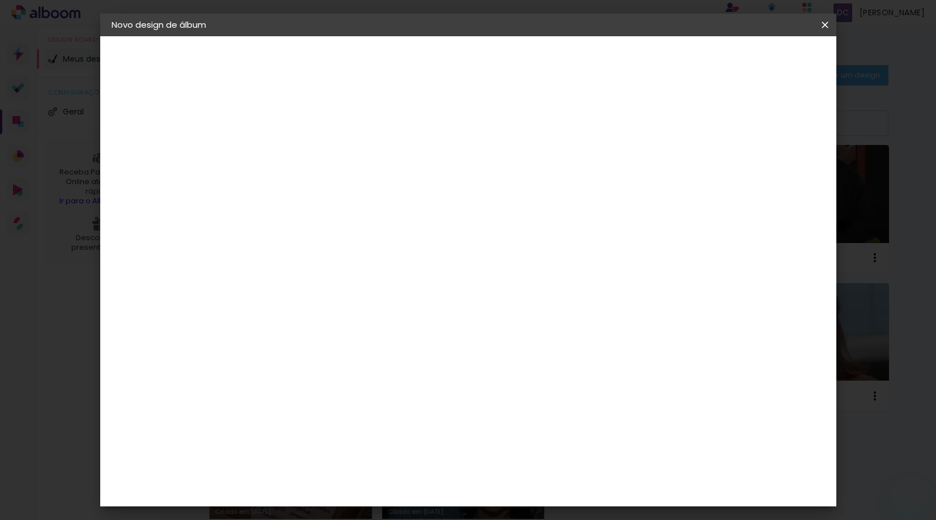
click at [297, 152] on input at bounding box center [297, 152] width 0 height 18
type input "Pedagogia - [PERSON_NAME]"
type paper-input "Pedagogia - [PERSON_NAME]"
click at [0, 0] on slot "Avançar" at bounding box center [0, 0] width 0 height 0
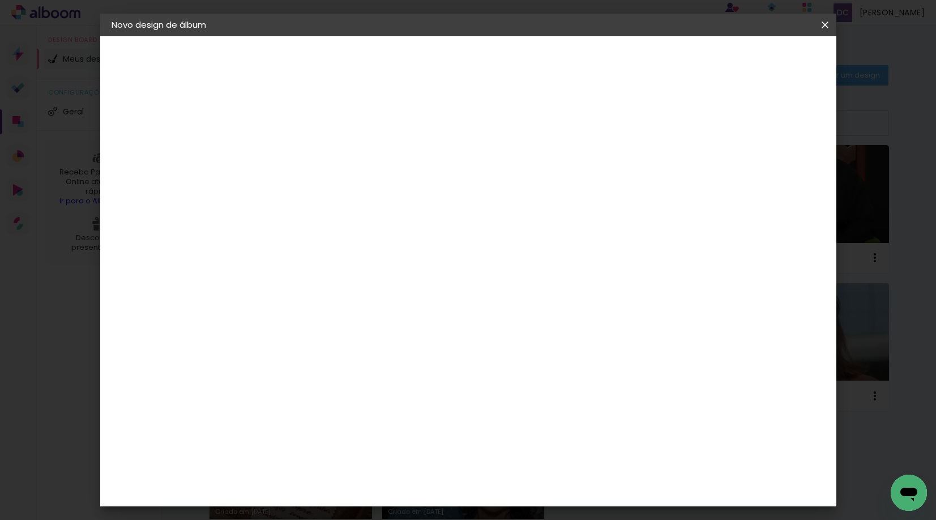
click at [336, 377] on div "AlfaFotoBook" at bounding box center [319, 379] width 60 height 9
click at [0, 0] on slot "Avançar" at bounding box center [0, 0] width 0 height 0
click at [373, 304] on span "Pan" at bounding box center [347, 315] width 53 height 23
click at [0, 0] on slot "Avançar" at bounding box center [0, 0] width 0 height 0
type input "1"
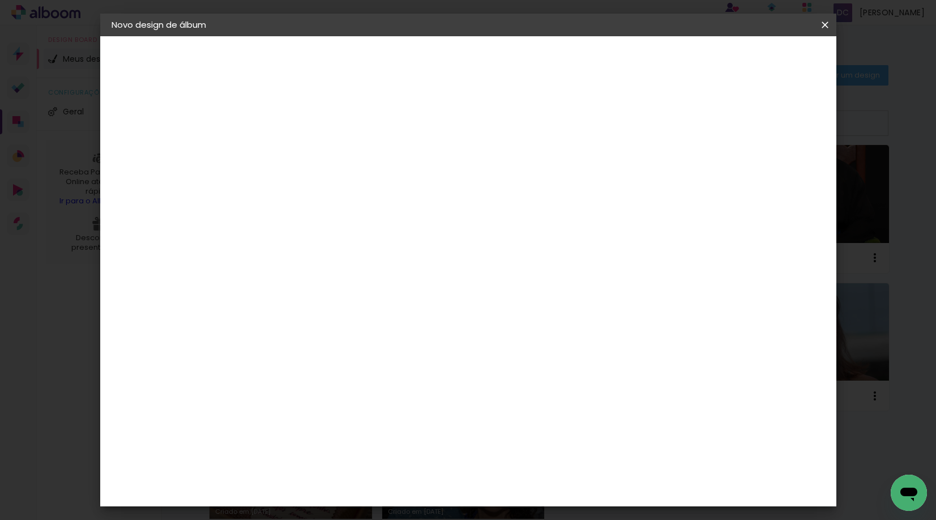
type paper-input "1"
click at [301, 127] on input "1" at bounding box center [287, 122] width 39 height 14
type input "0"
type paper-input "0"
click at [301, 127] on input "0" at bounding box center [287, 122] width 39 height 14
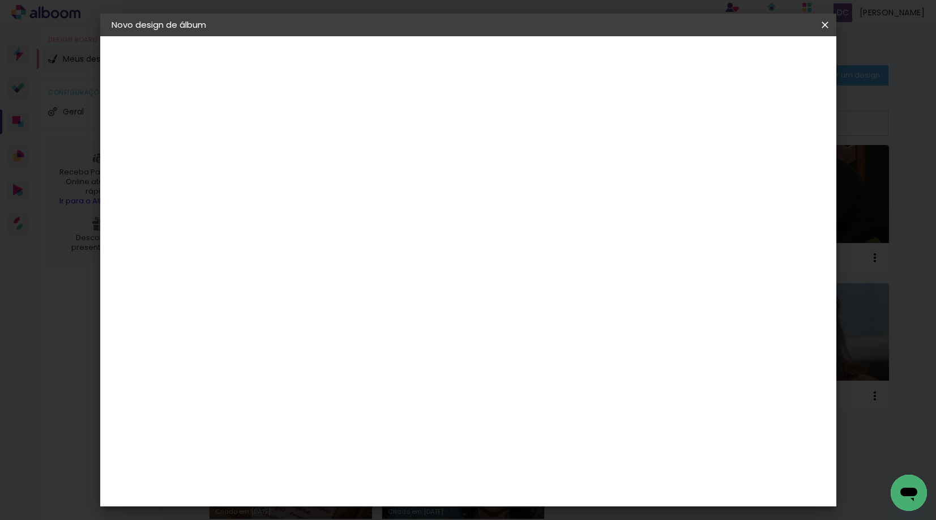
type input "0"
click at [301, 127] on input "0" at bounding box center [287, 122] width 39 height 14
click at [754, 61] on span "Iniciar design" at bounding box center [729, 60] width 52 height 8
